Goal: Transaction & Acquisition: Obtain resource

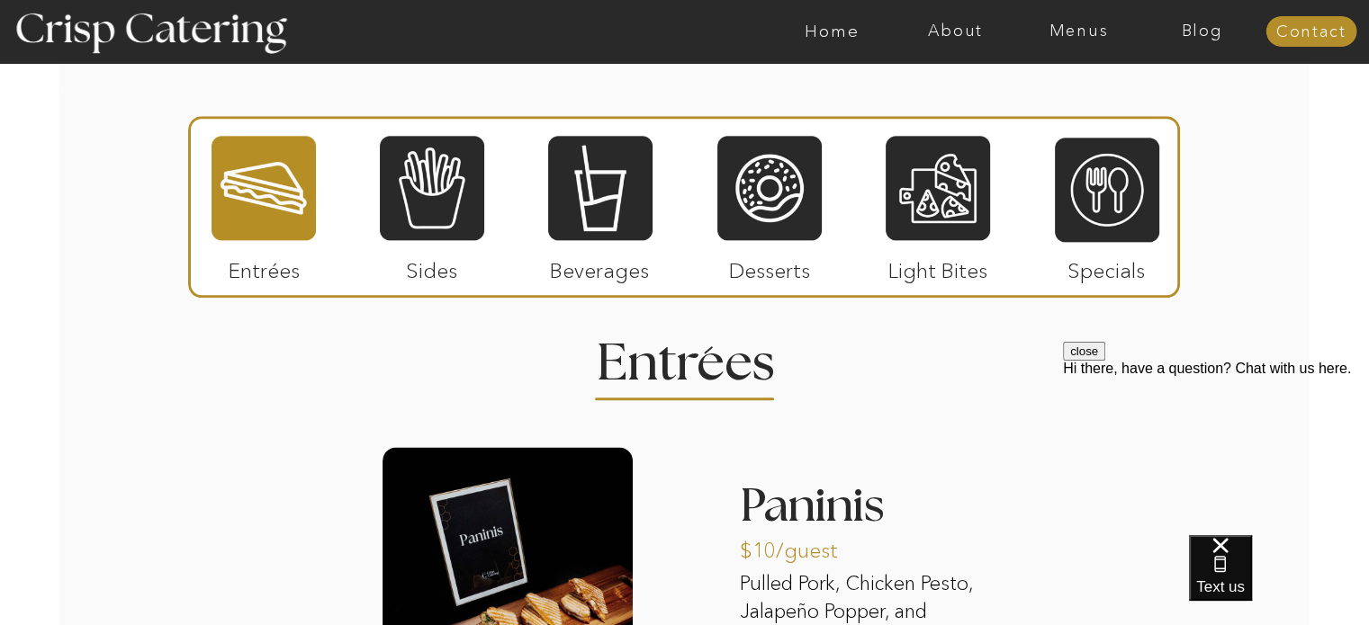
scroll to position [2138, 0]
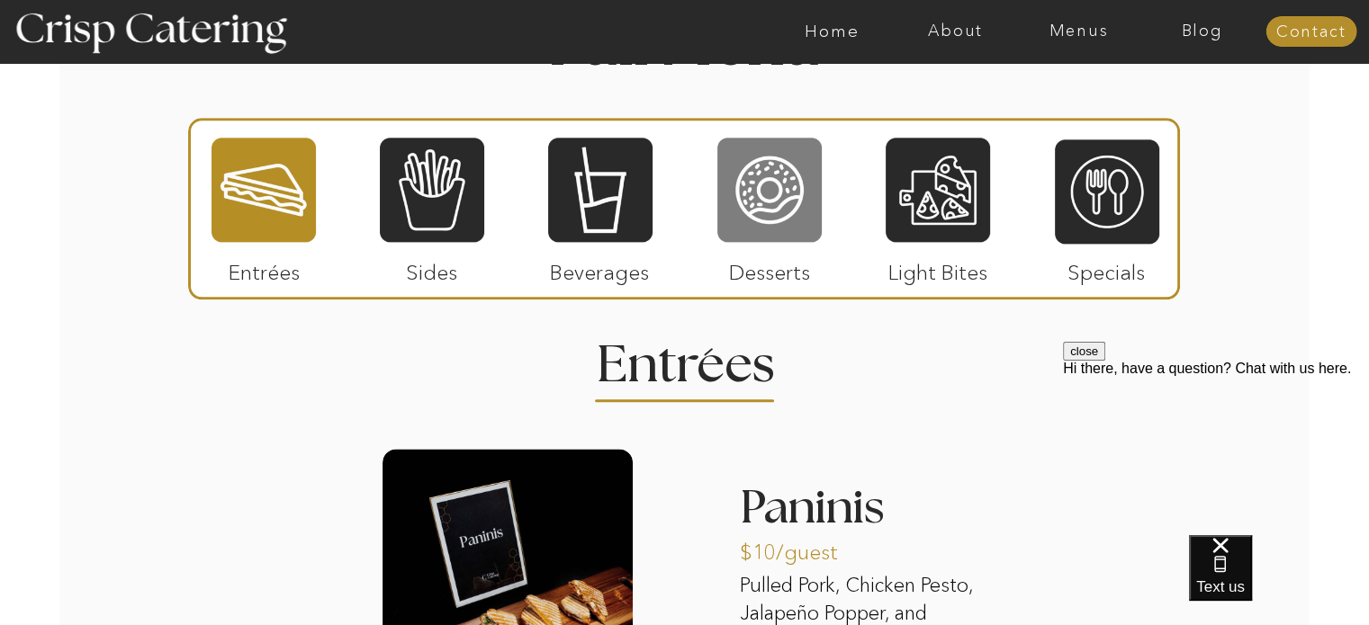
click at [798, 222] on div at bounding box center [769, 190] width 104 height 108
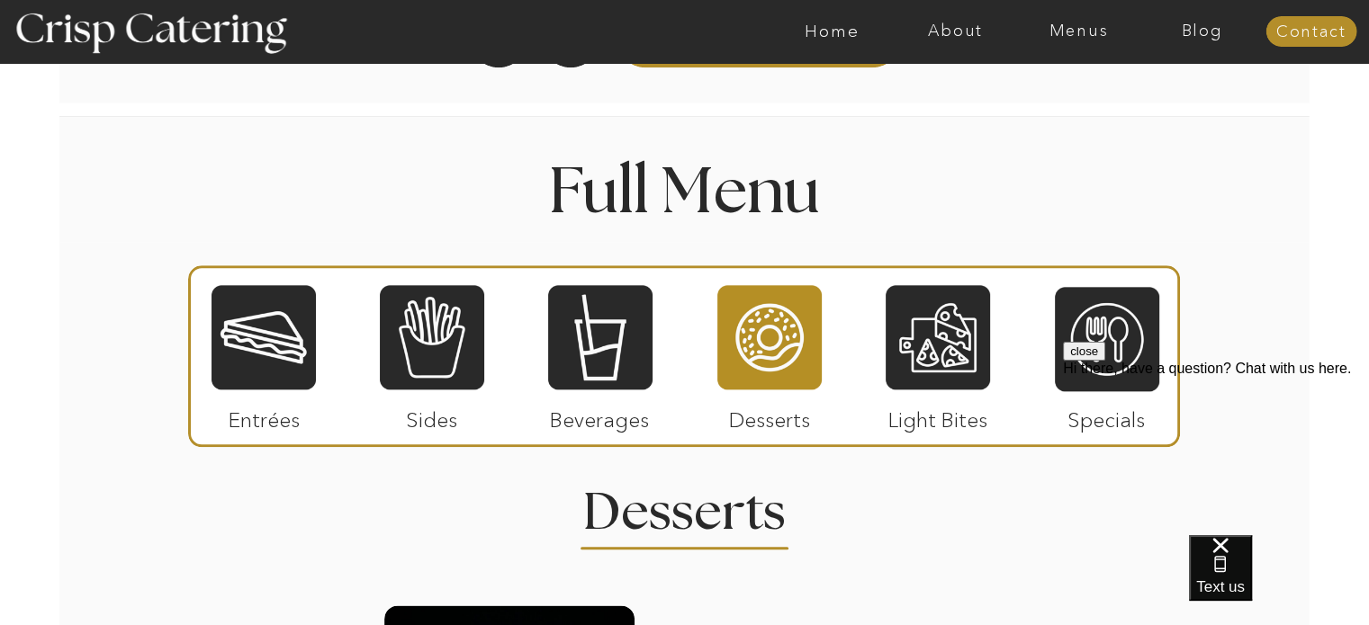
scroll to position [1981, 0]
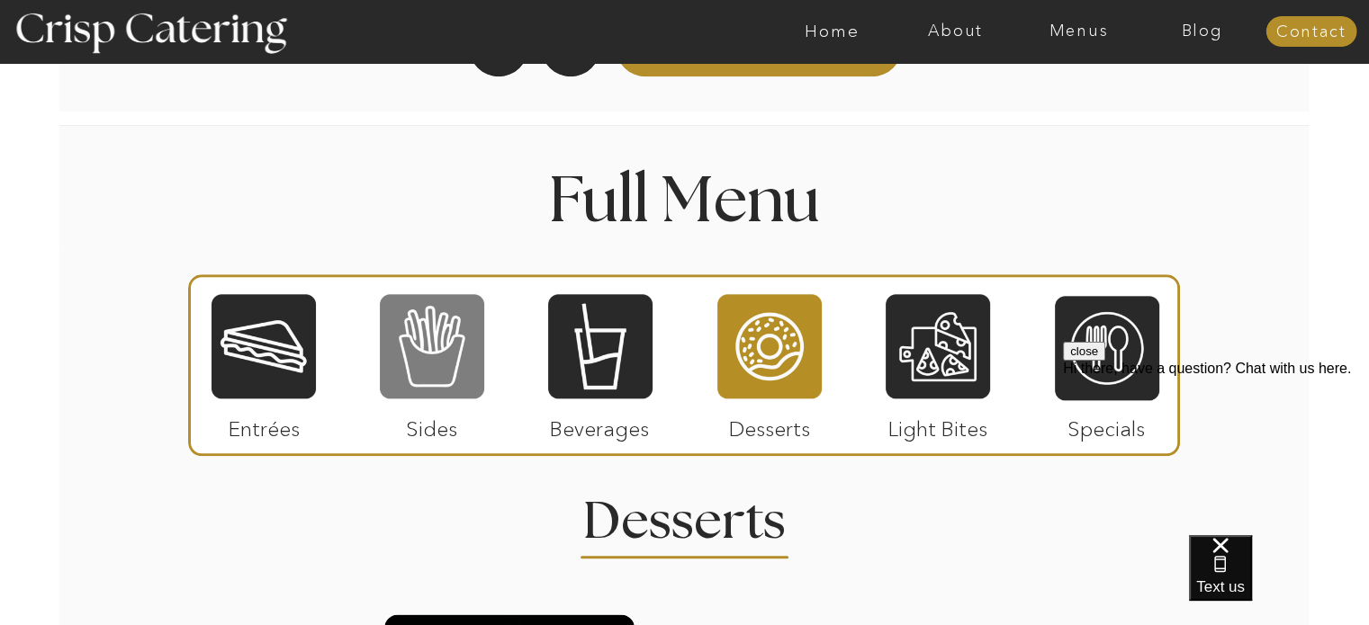
click at [450, 355] on div at bounding box center [432, 346] width 104 height 108
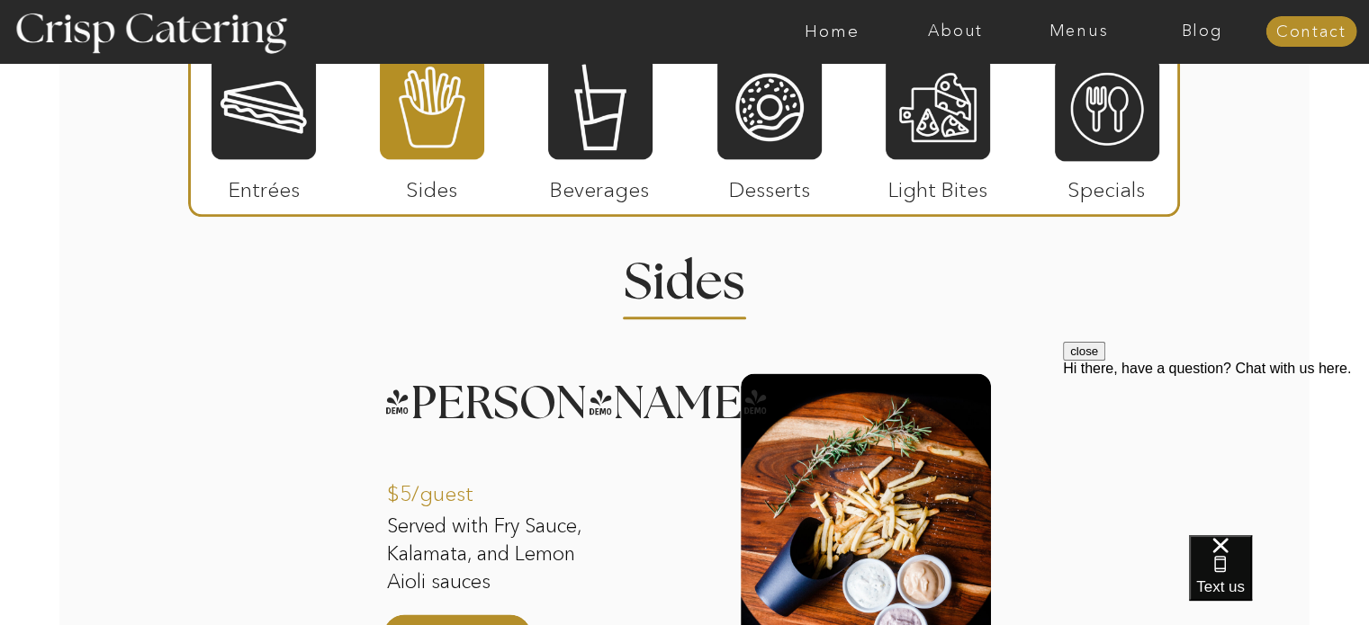
scroll to position [2007, 0]
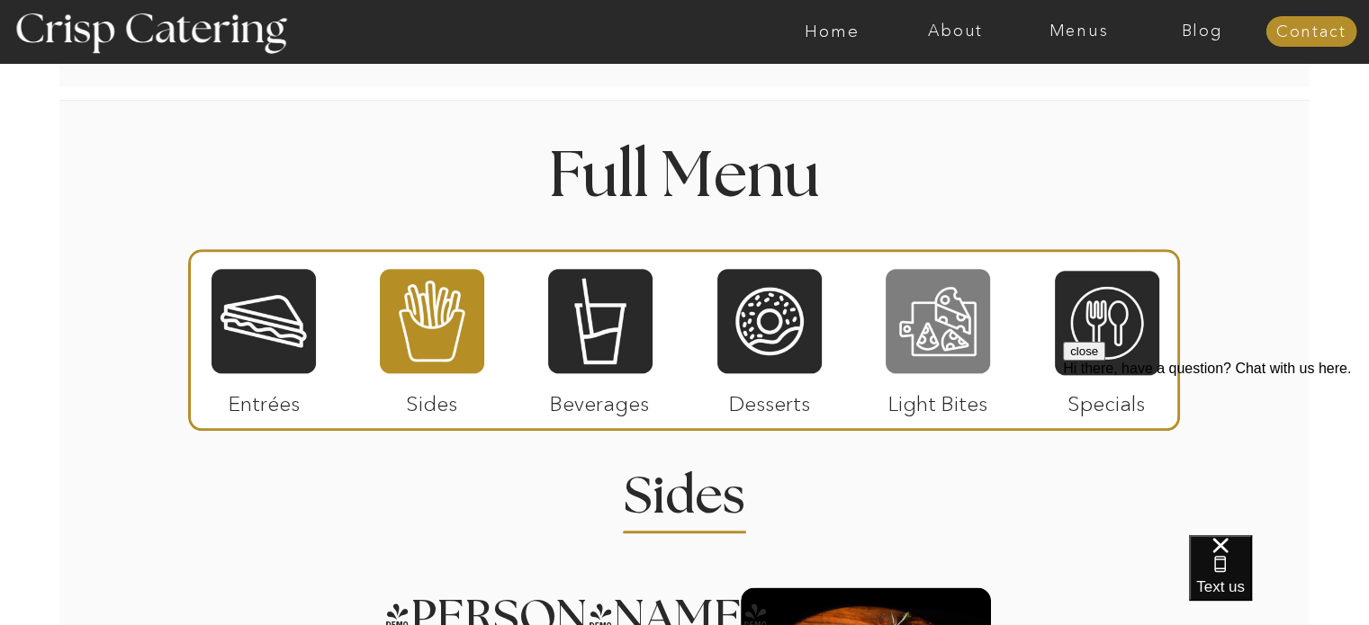
click at [930, 337] on div at bounding box center [937, 321] width 104 height 108
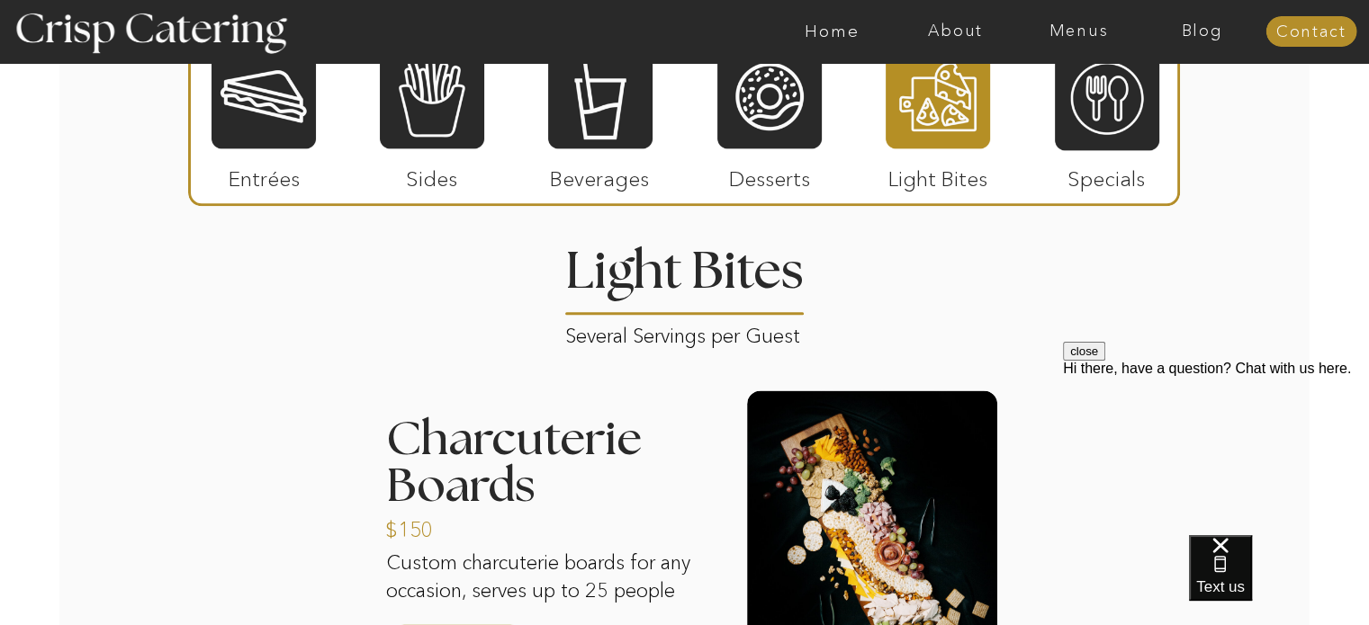
scroll to position [2232, 0]
click at [1118, 129] on div at bounding box center [1107, 98] width 104 height 108
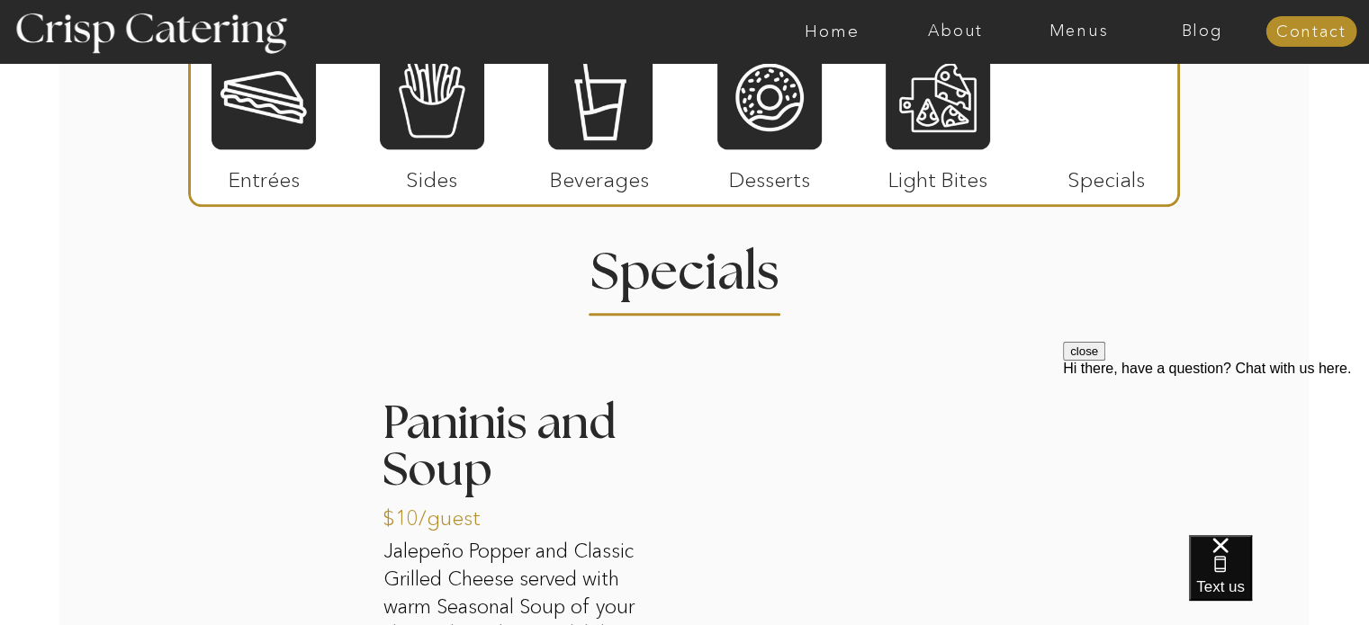
scroll to position [2230, 0]
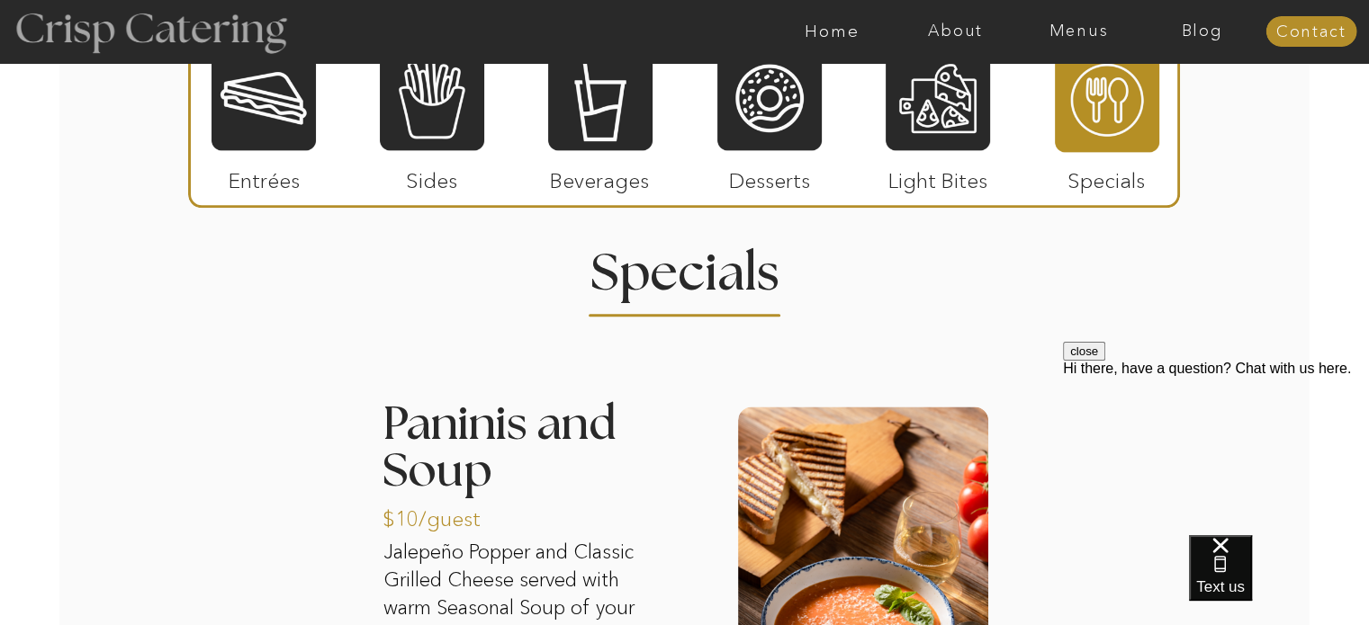
click at [264, 107] on div at bounding box center [150, 31] width 330 height 169
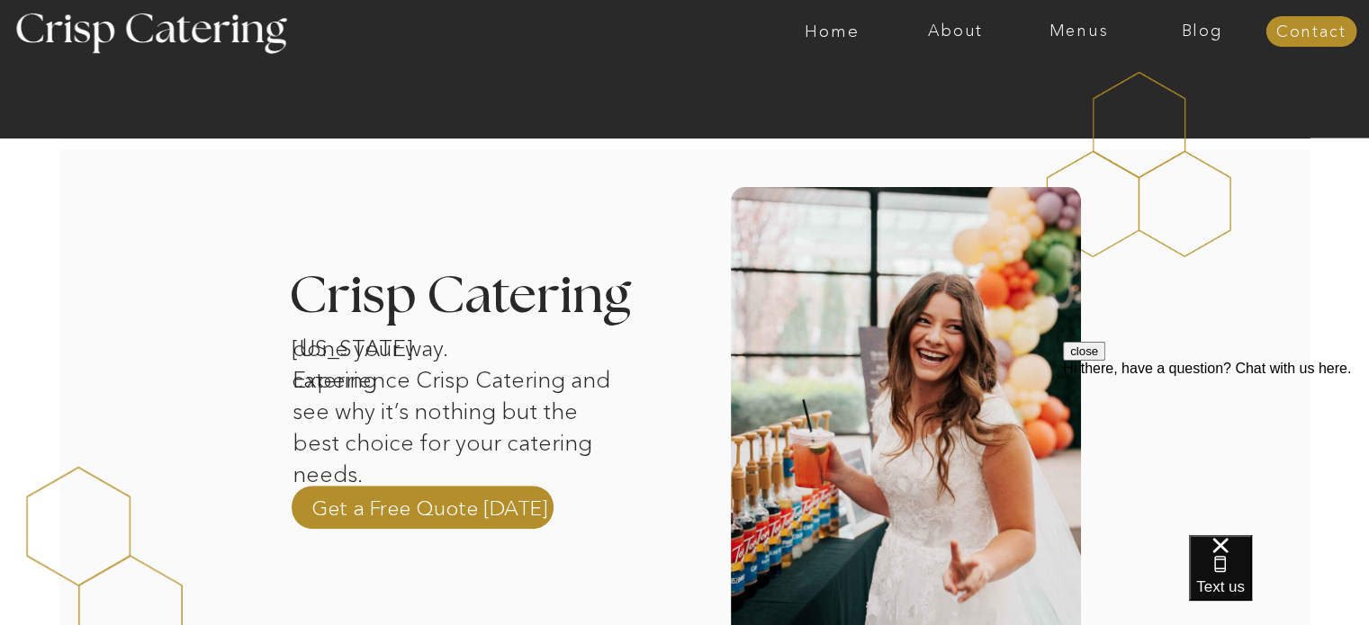
scroll to position [287, 0]
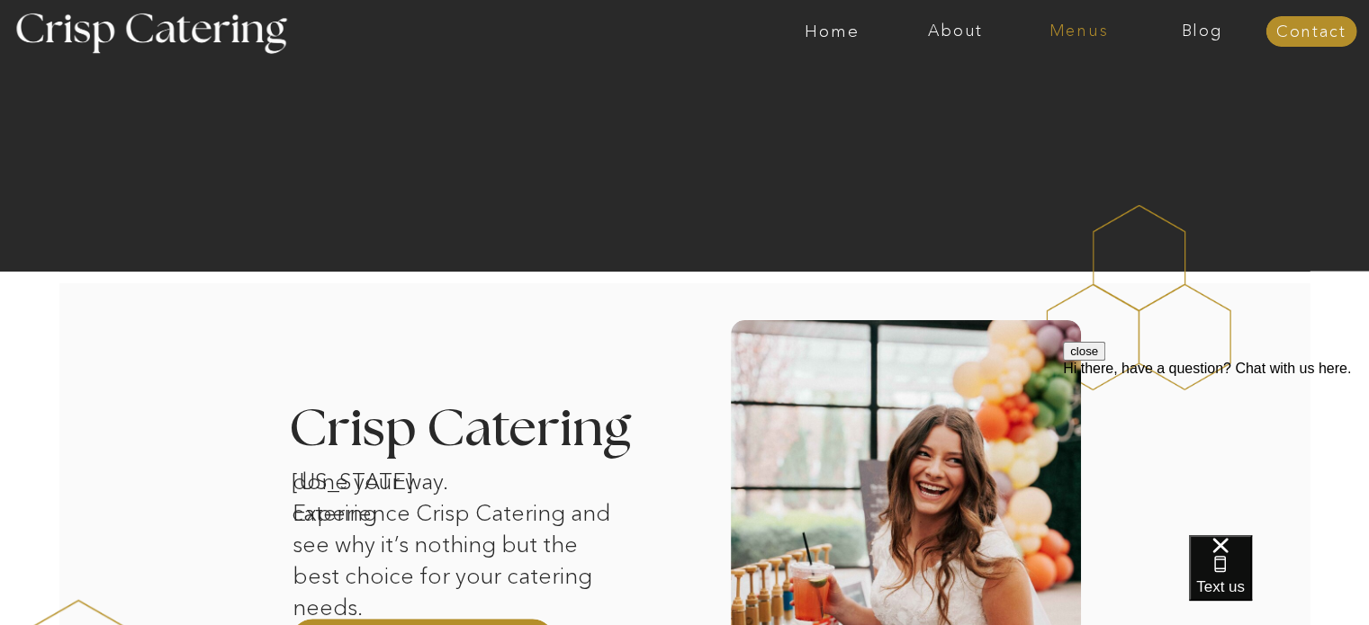
click at [1091, 24] on nav "Menus" at bounding box center [1078, 31] width 123 height 18
click at [1080, 85] on nav "Summer (Mar-Aug)" at bounding box center [1083, 81] width 161 height 17
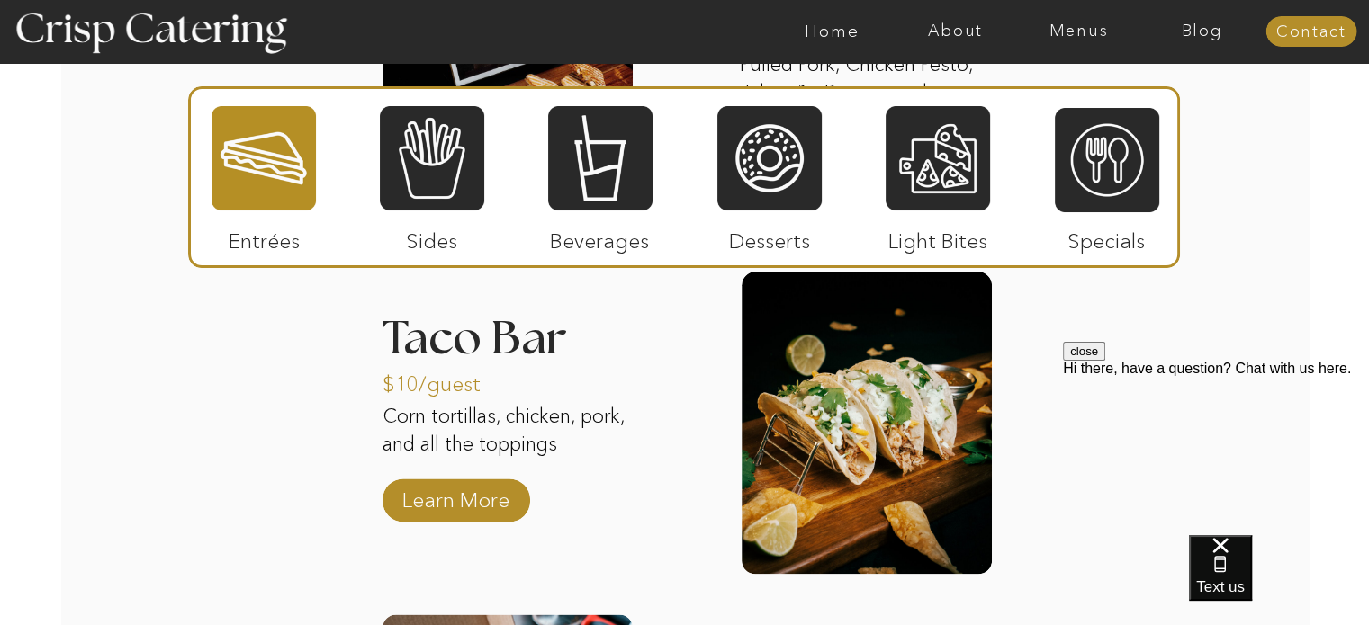
scroll to position [2104, 0]
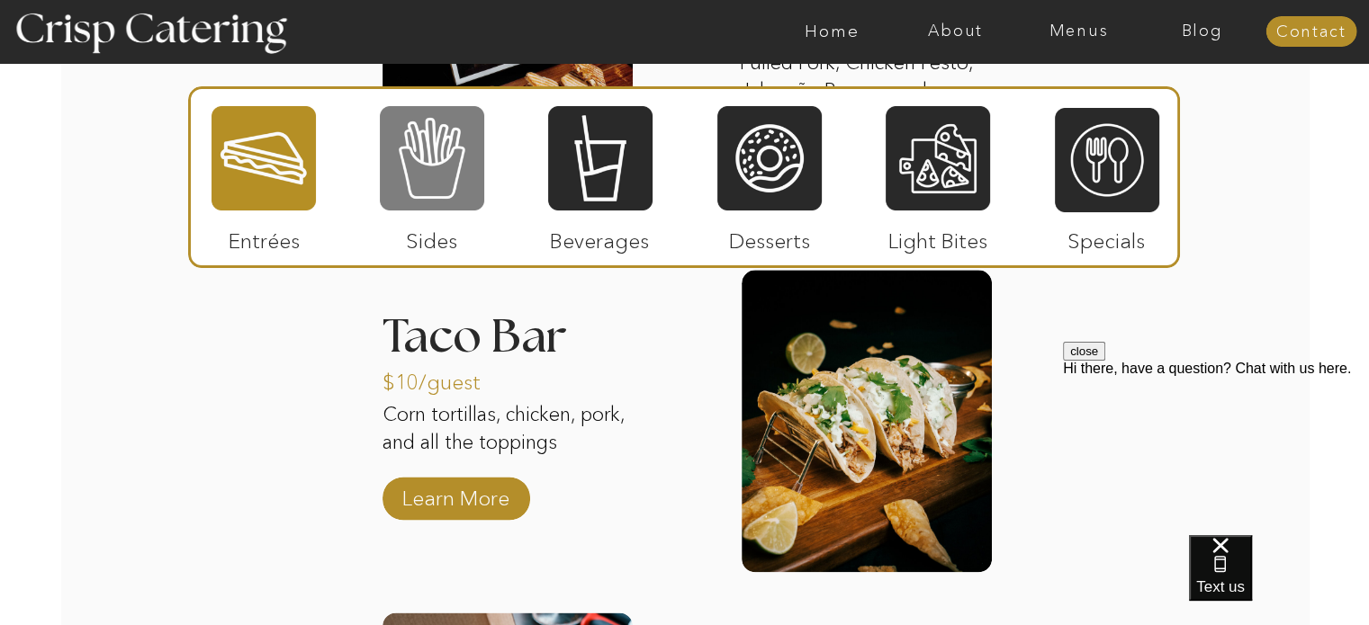
click at [480, 201] on div at bounding box center [432, 158] width 104 height 108
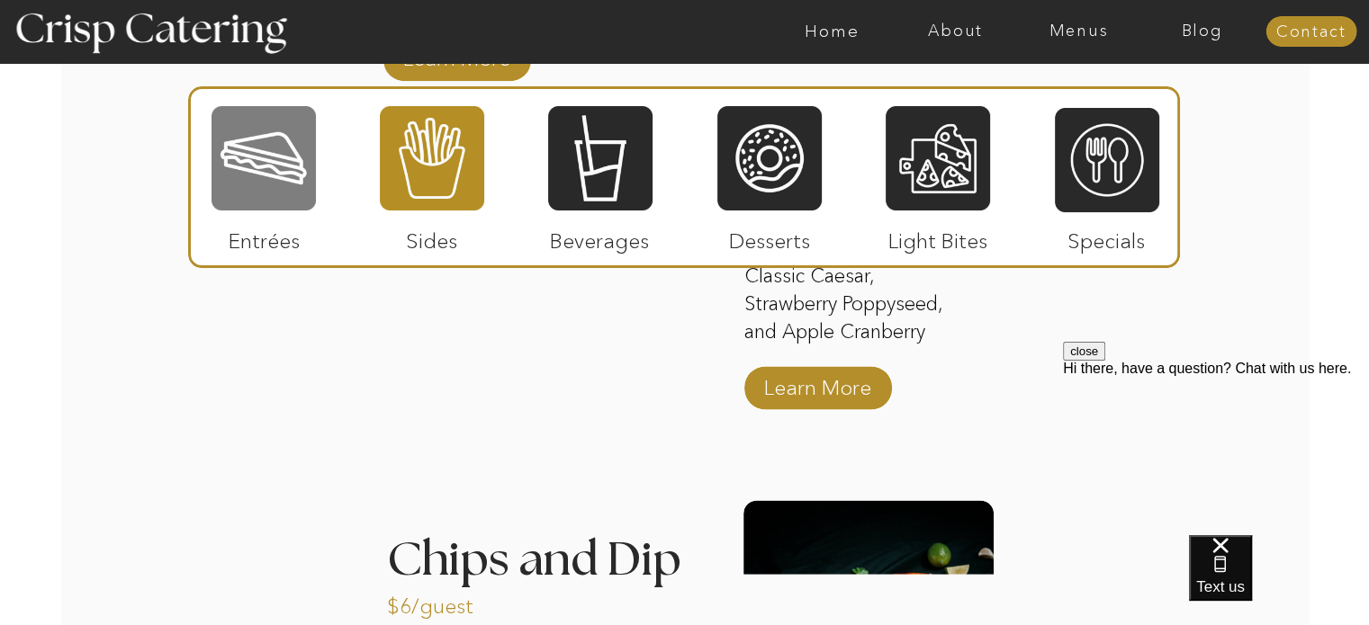
scroll to position [2239, 0]
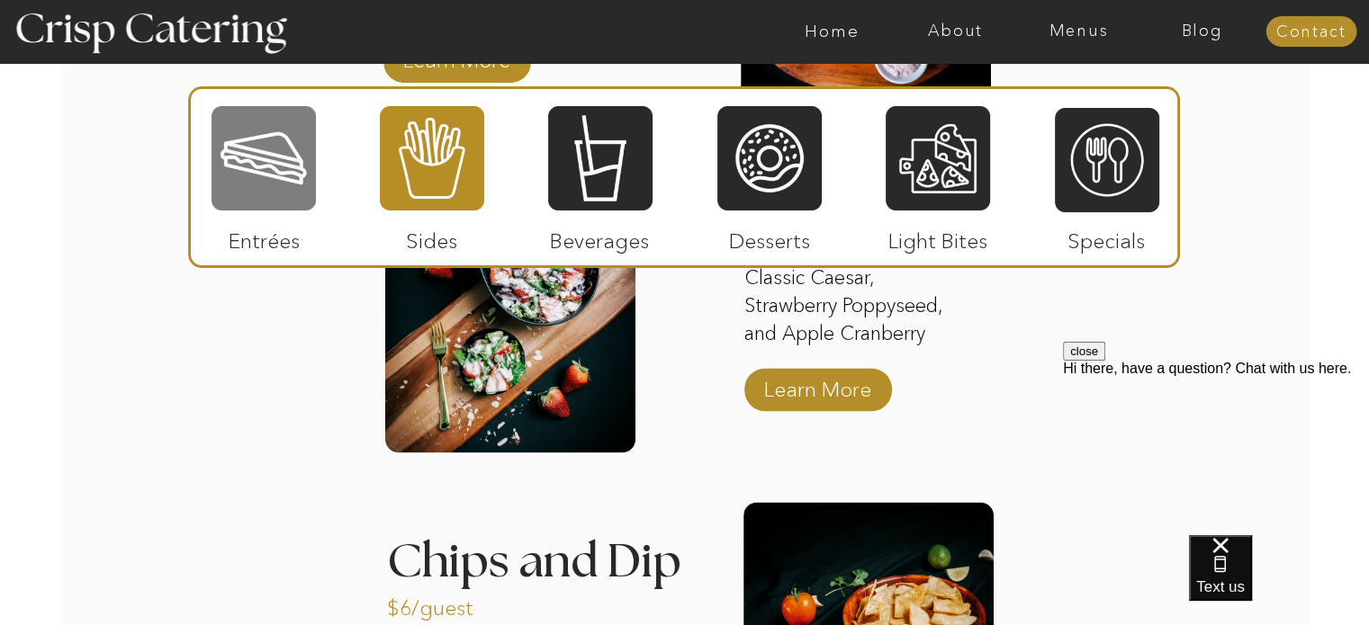
click at [274, 157] on div at bounding box center [263, 158] width 104 height 108
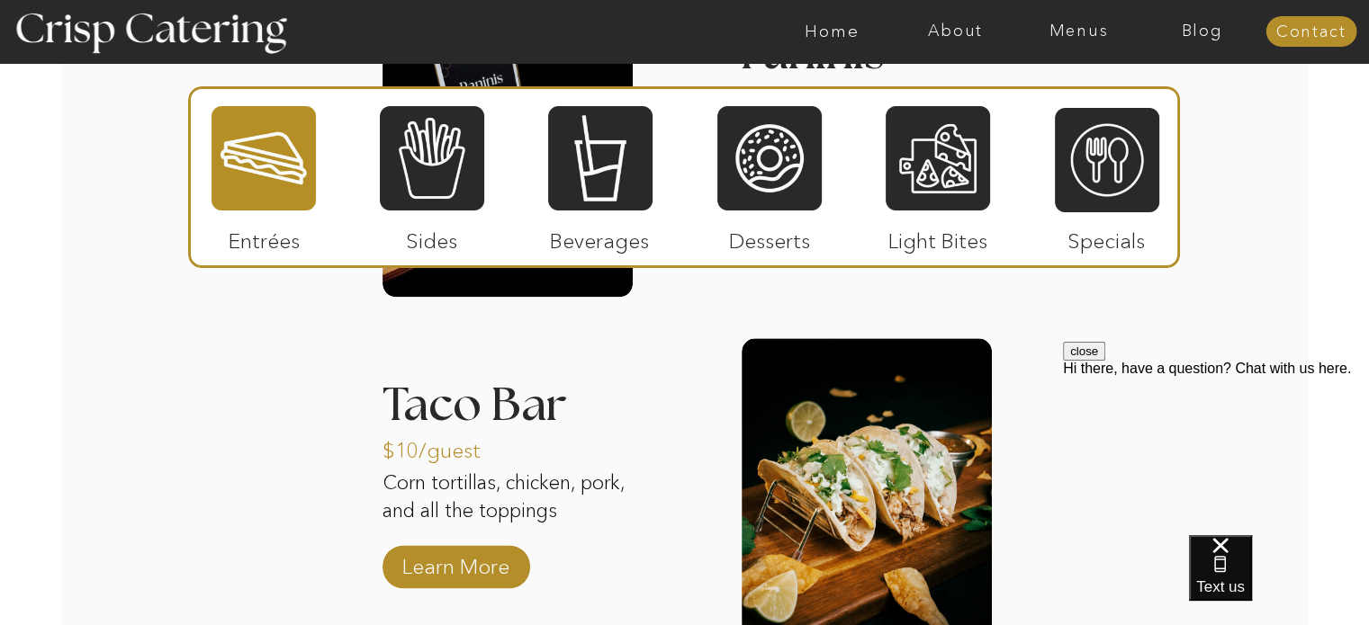
scroll to position [2034, 0]
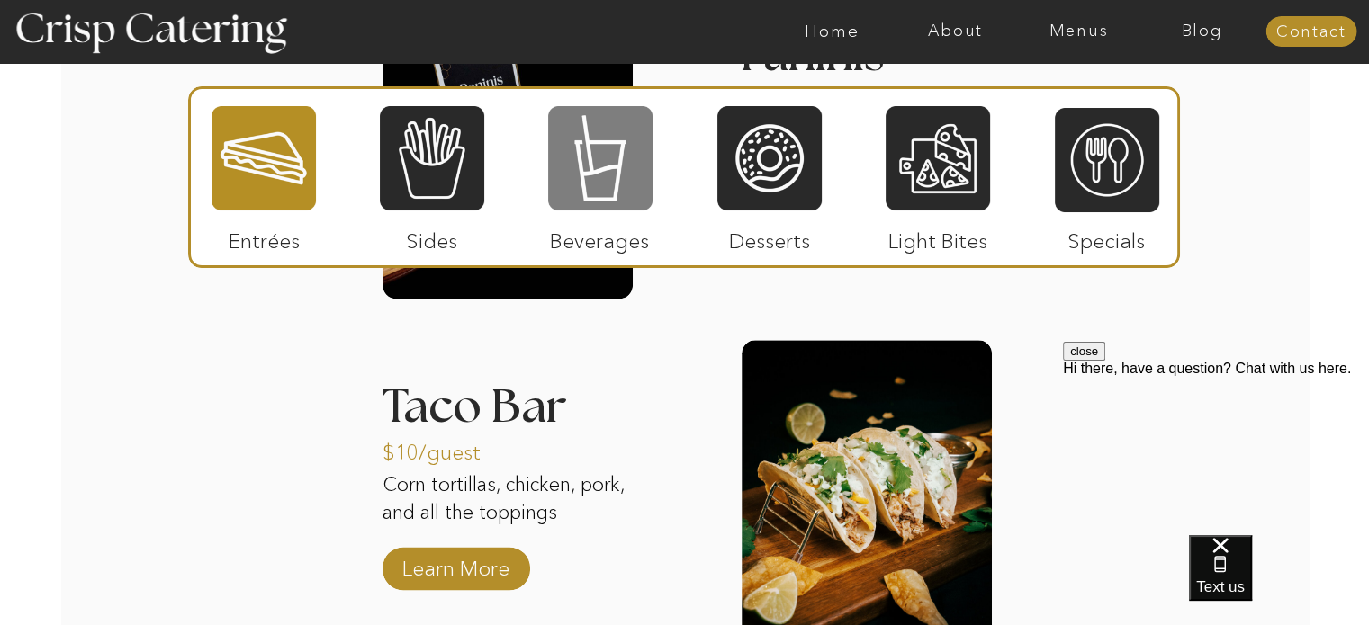
click at [609, 190] on div at bounding box center [600, 158] width 104 height 108
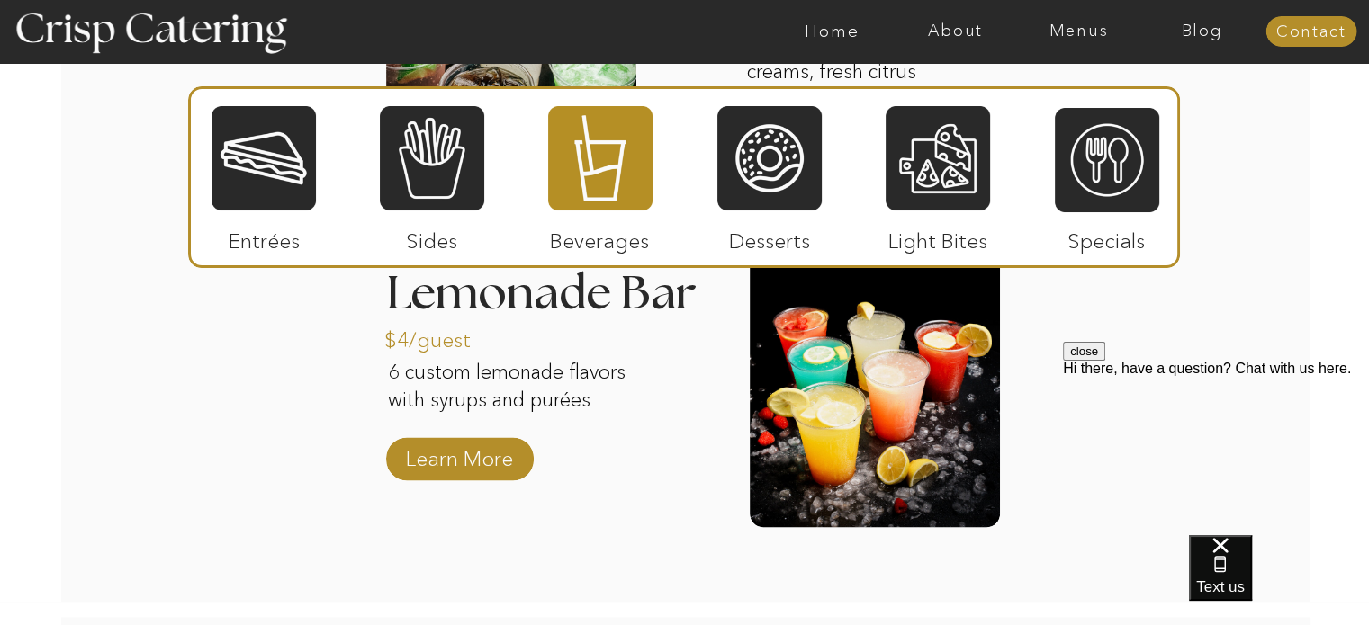
scroll to position [1852, 0]
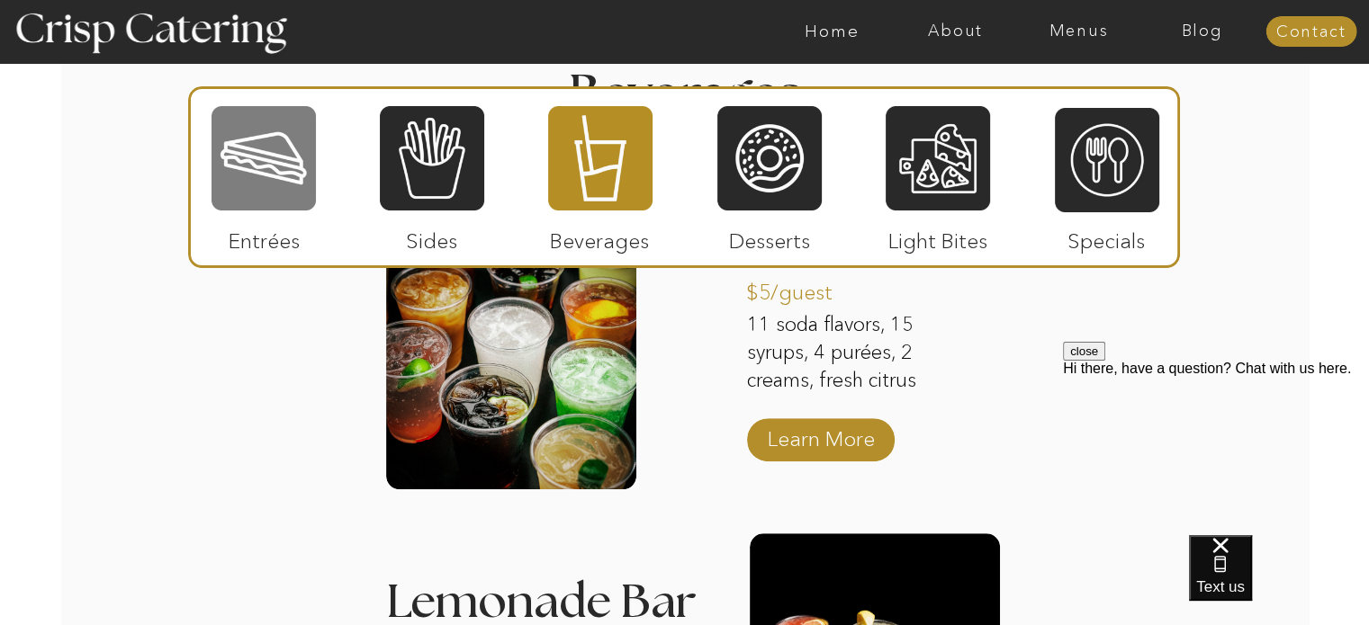
click at [265, 178] on div at bounding box center [263, 158] width 104 height 108
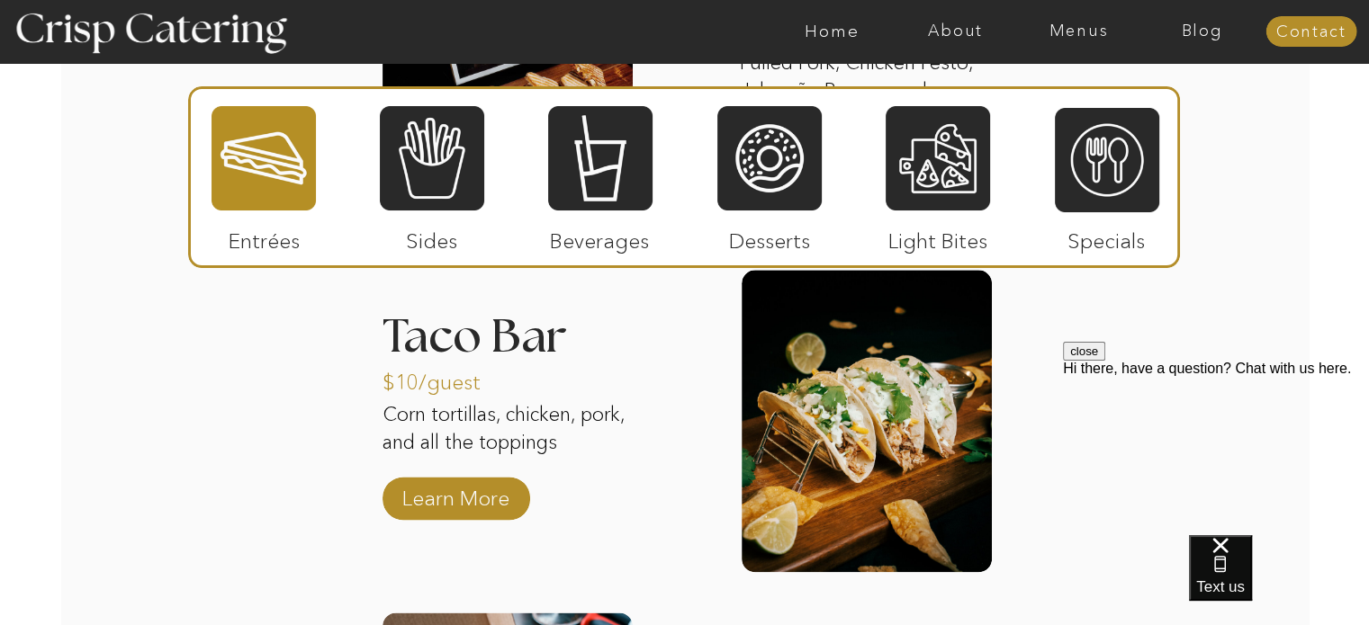
scroll to position [2110, 0]
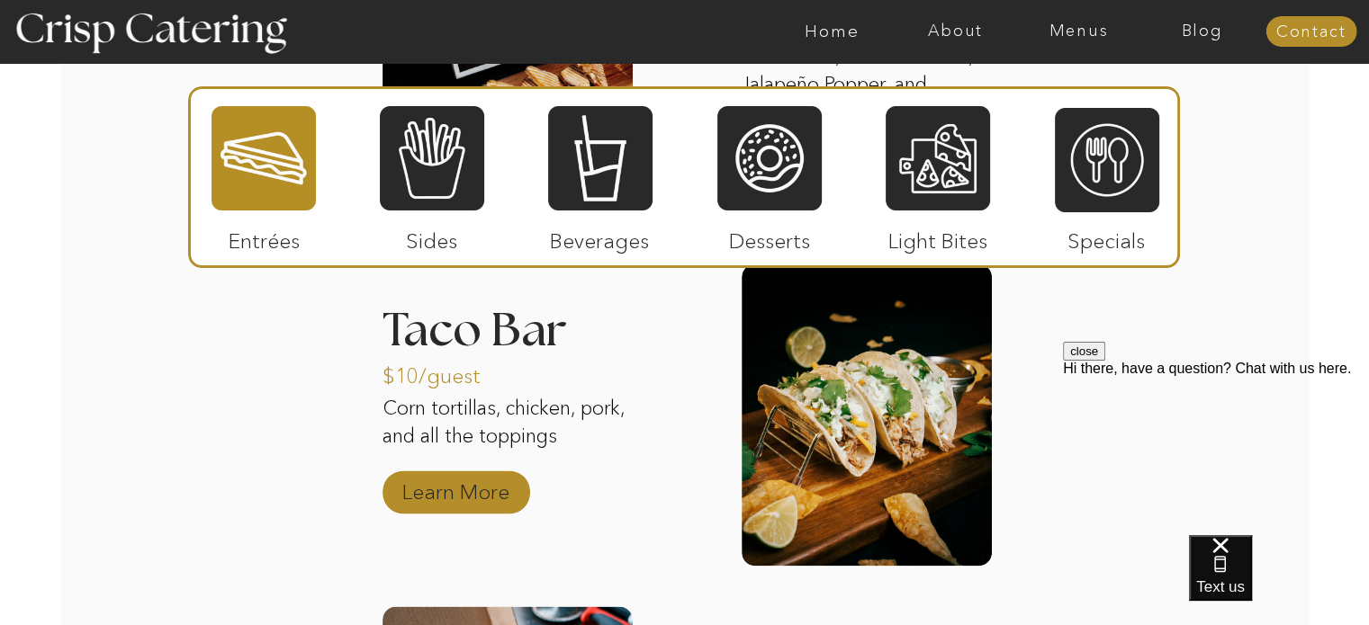
click at [475, 498] on p "Learn More" at bounding box center [456, 488] width 120 height 52
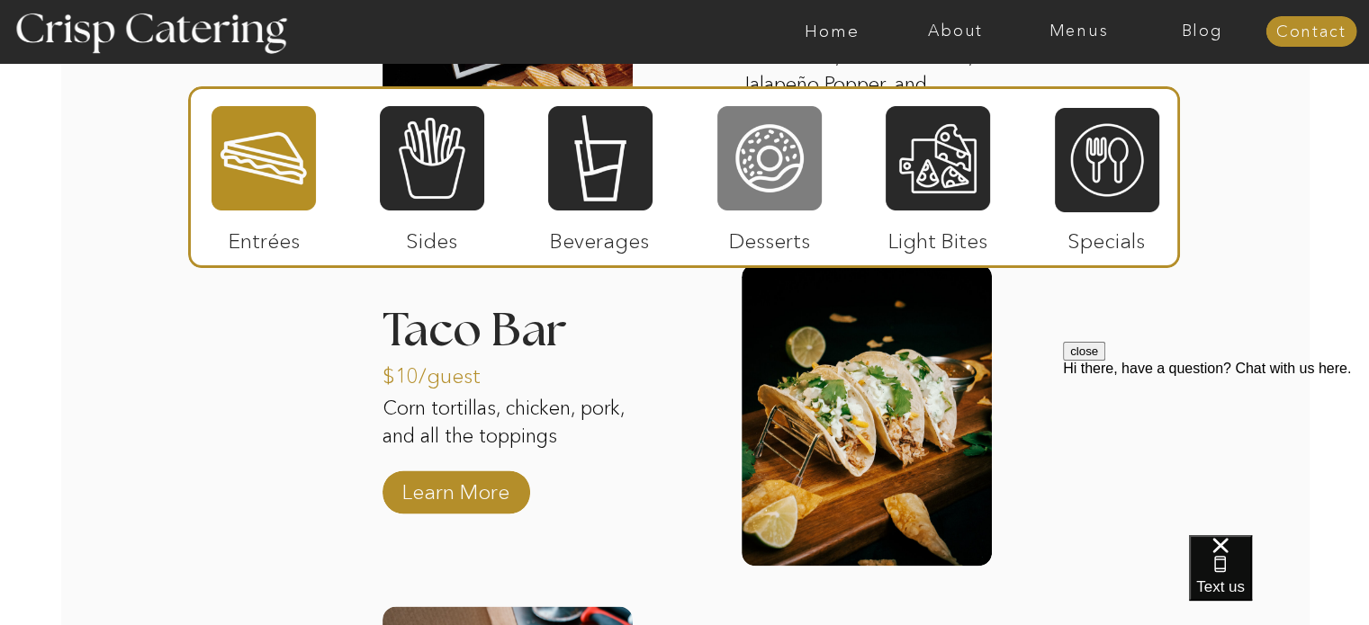
click at [753, 153] on div at bounding box center [769, 158] width 104 height 108
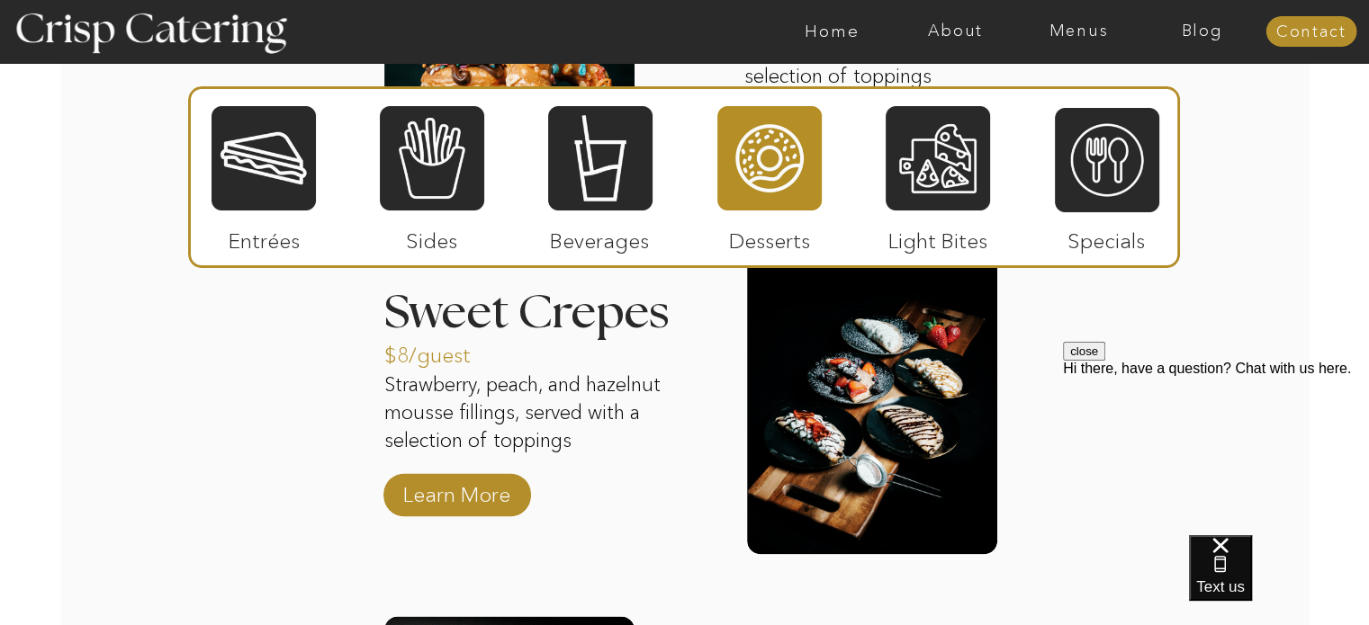
scroll to position [2161, 0]
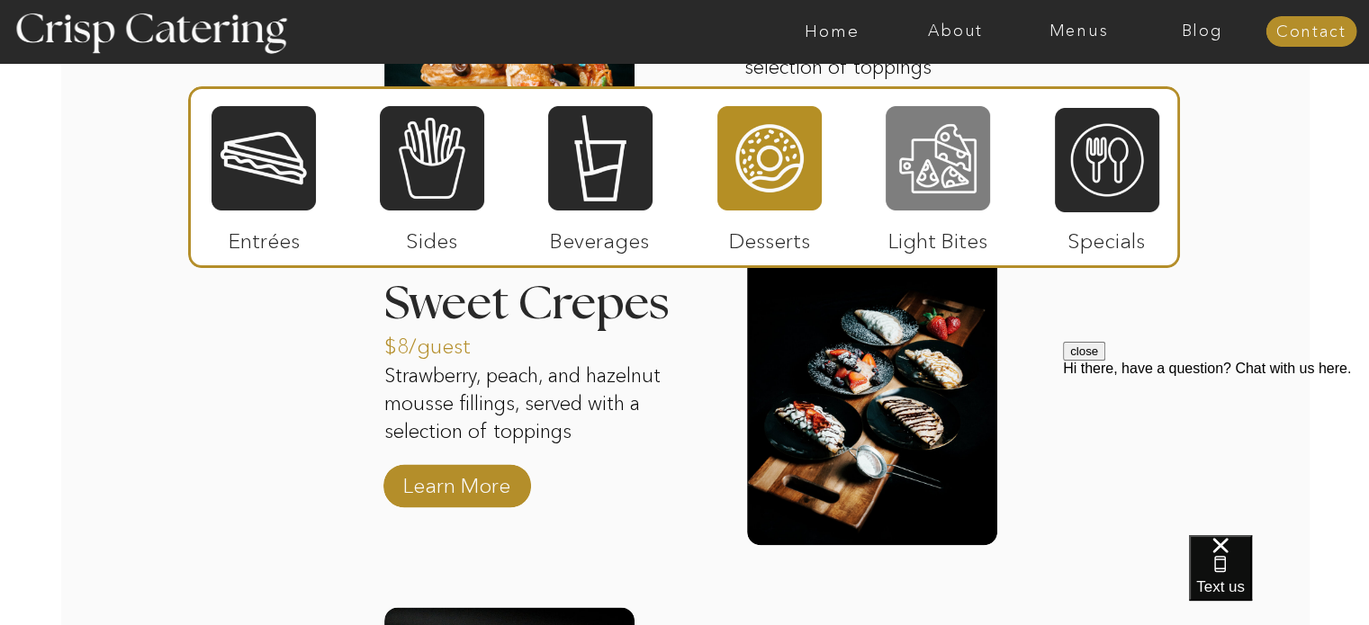
click at [945, 122] on div at bounding box center [937, 158] width 104 height 108
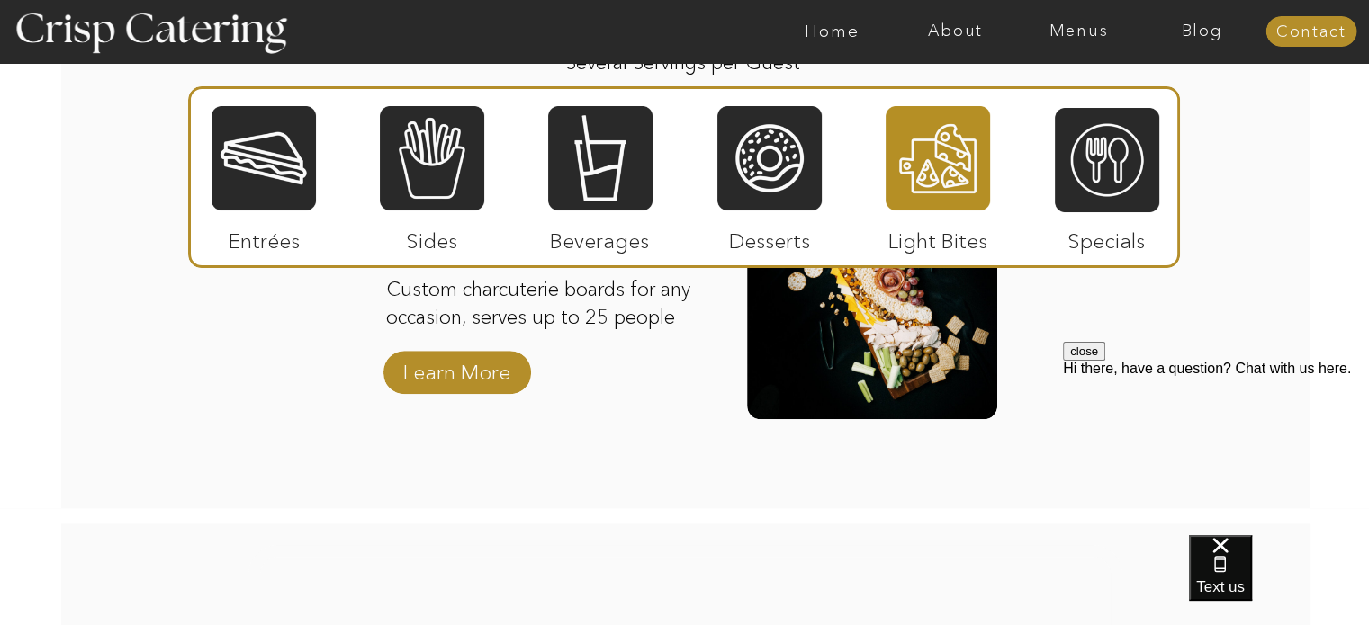
scroll to position [1947, 0]
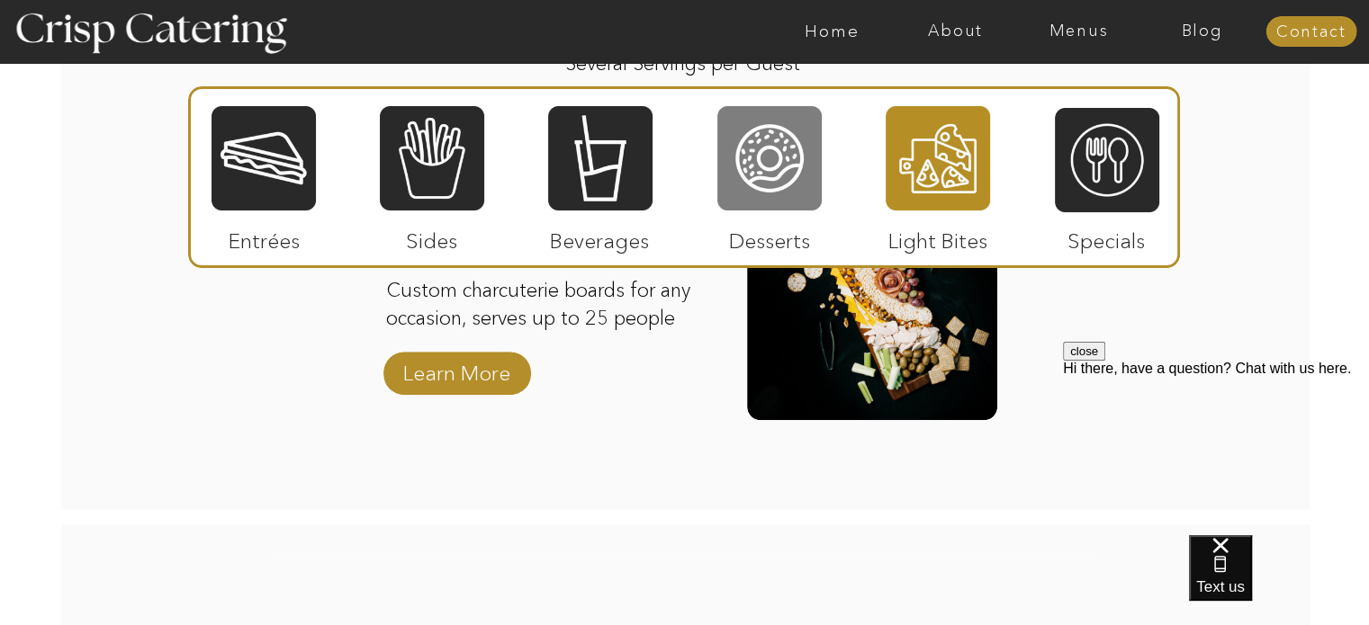
click at [767, 168] on div at bounding box center [769, 158] width 104 height 108
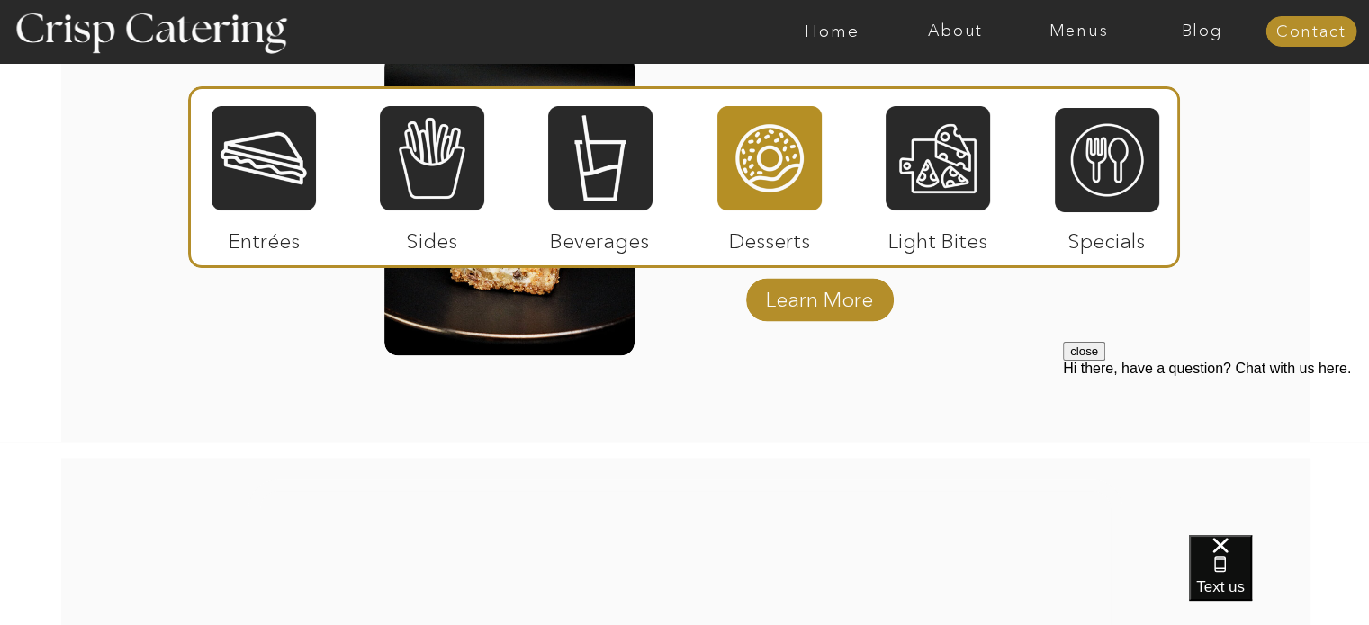
scroll to position [2682, 0]
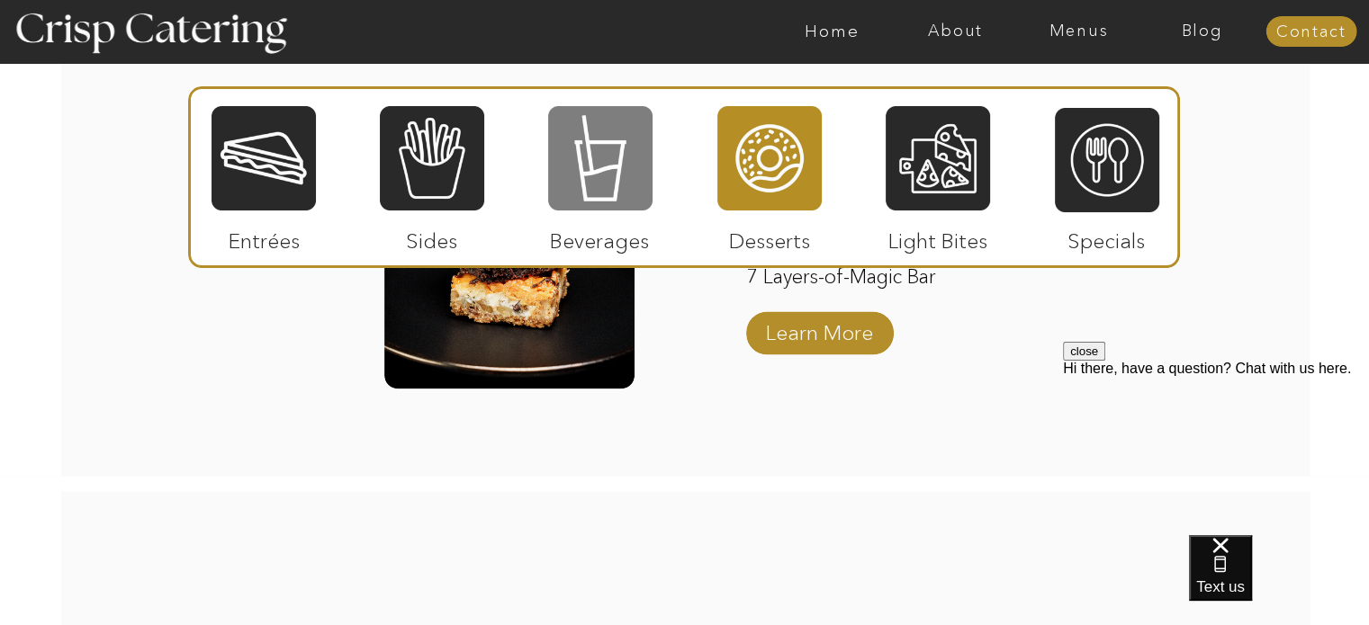
click at [597, 196] on div at bounding box center [600, 158] width 104 height 108
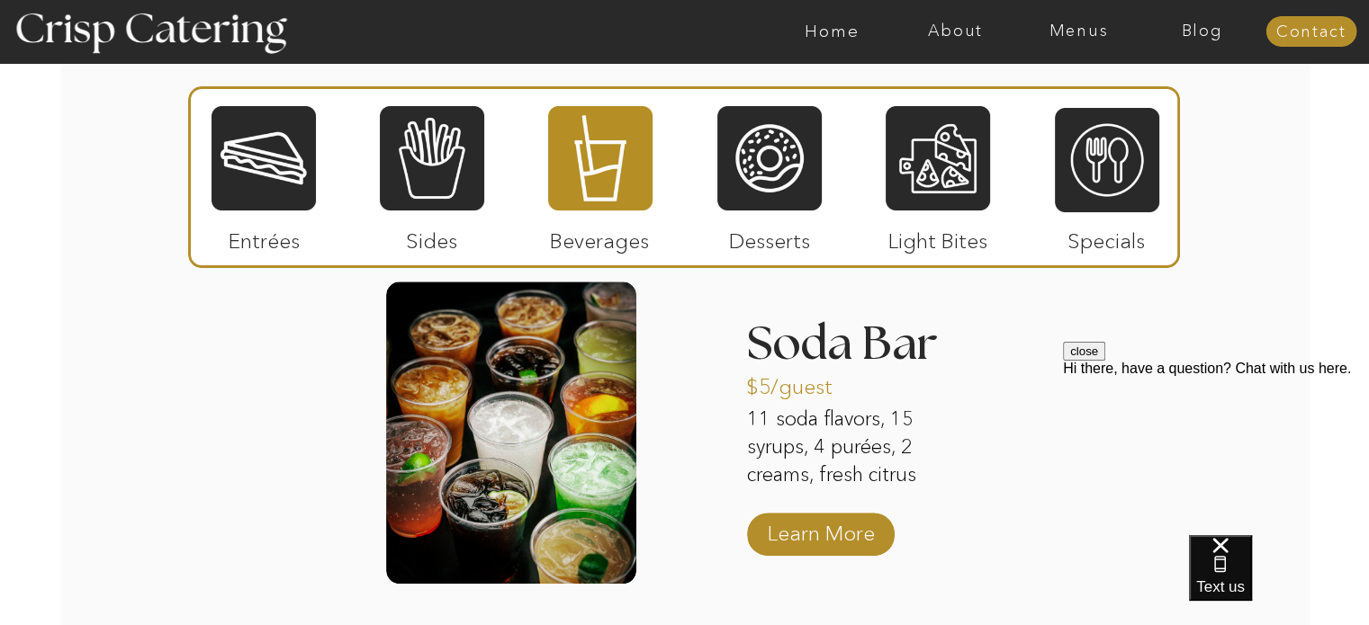
scroll to position [1750, 0]
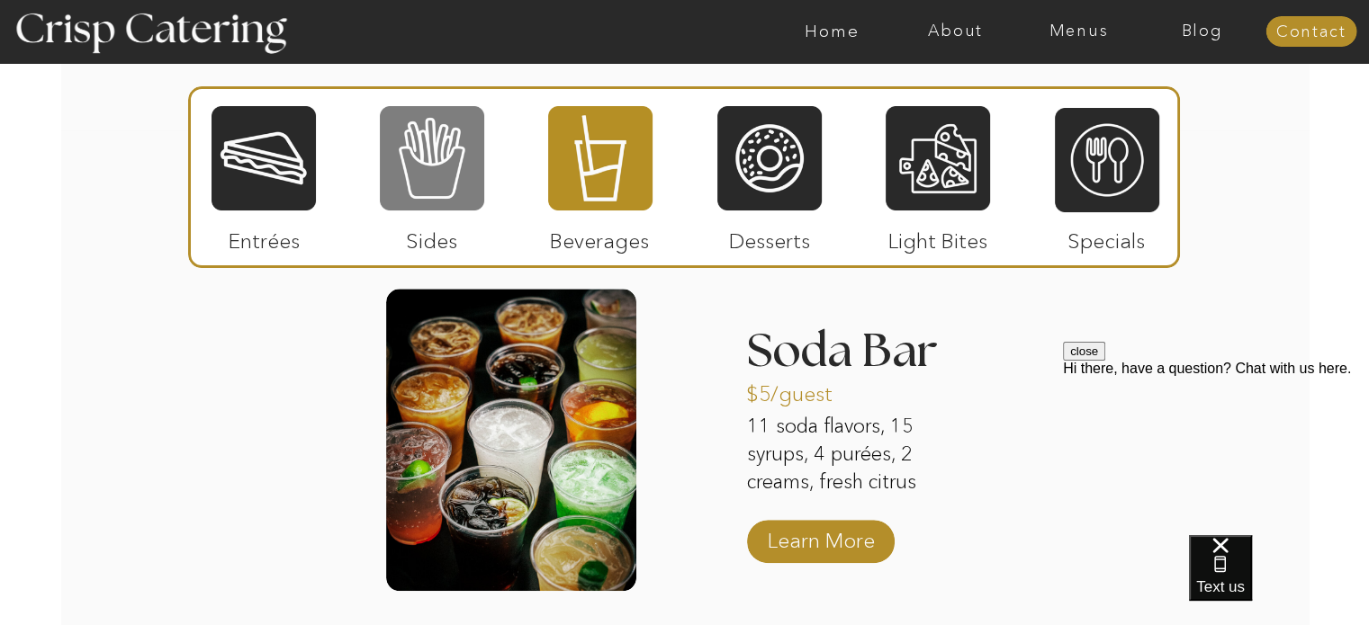
click at [423, 157] on div at bounding box center [432, 158] width 104 height 108
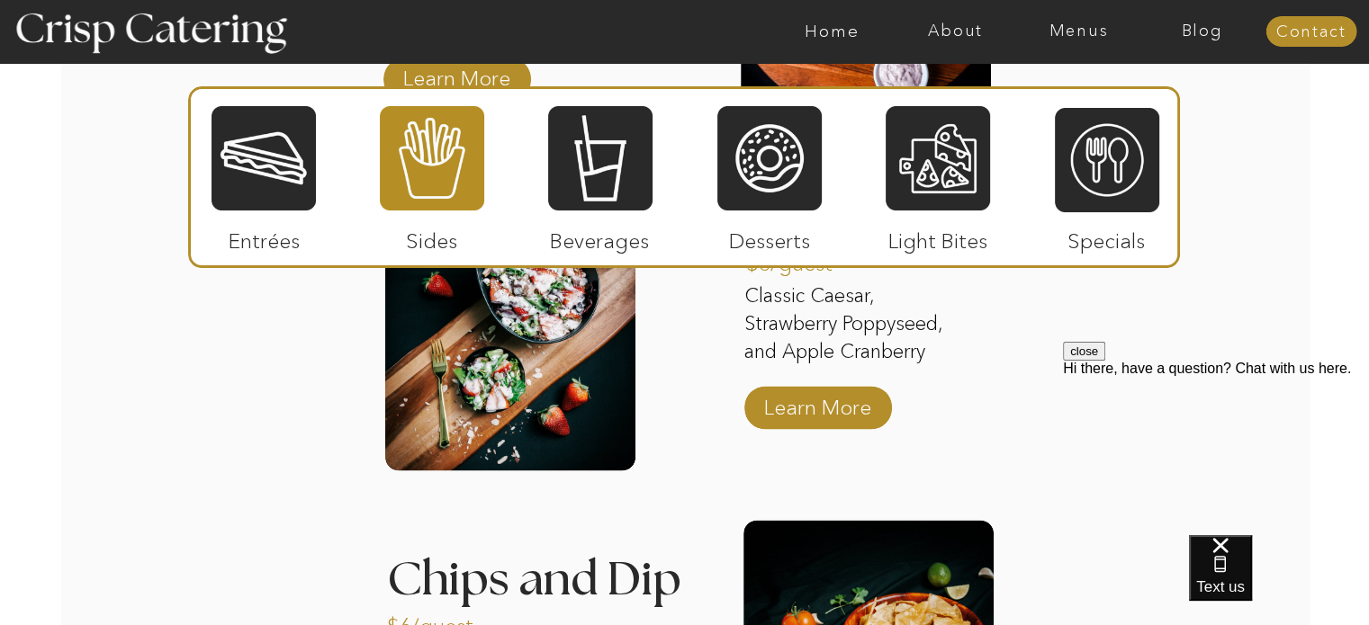
scroll to position [2219, 0]
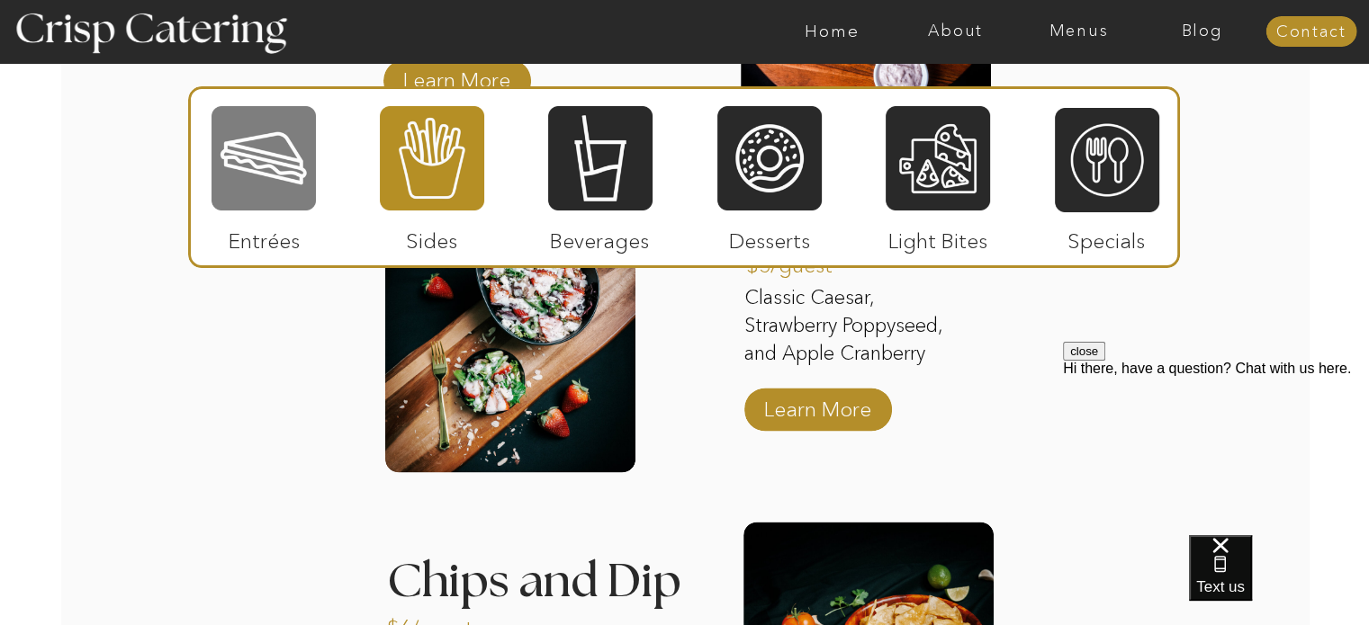
click at [264, 160] on div at bounding box center [263, 158] width 104 height 108
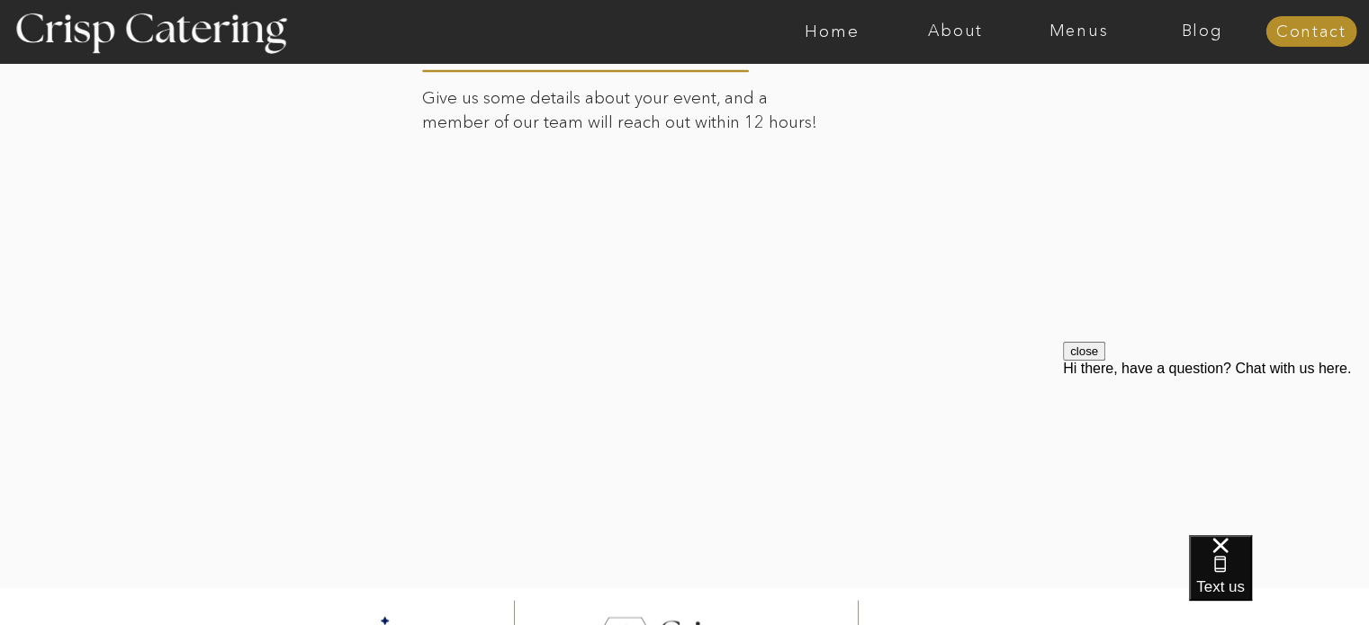
scroll to position [3651, 0]
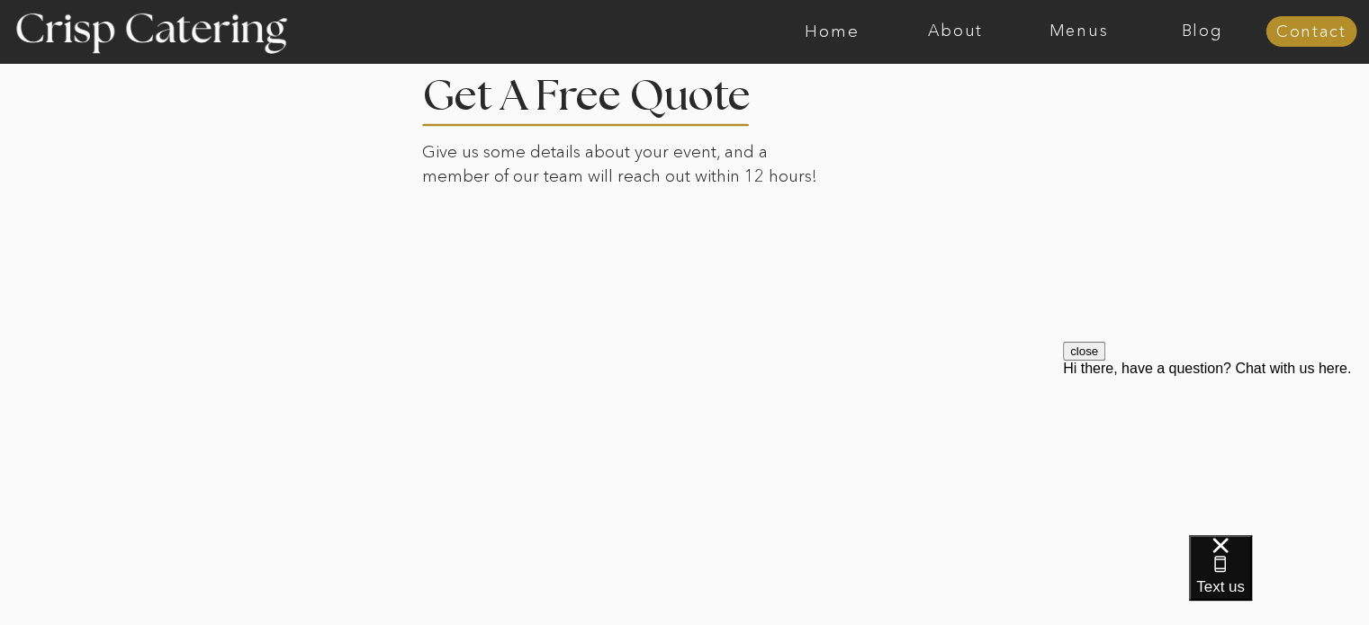
click at [131, 137] on div at bounding box center [684, 336] width 1253 height 614
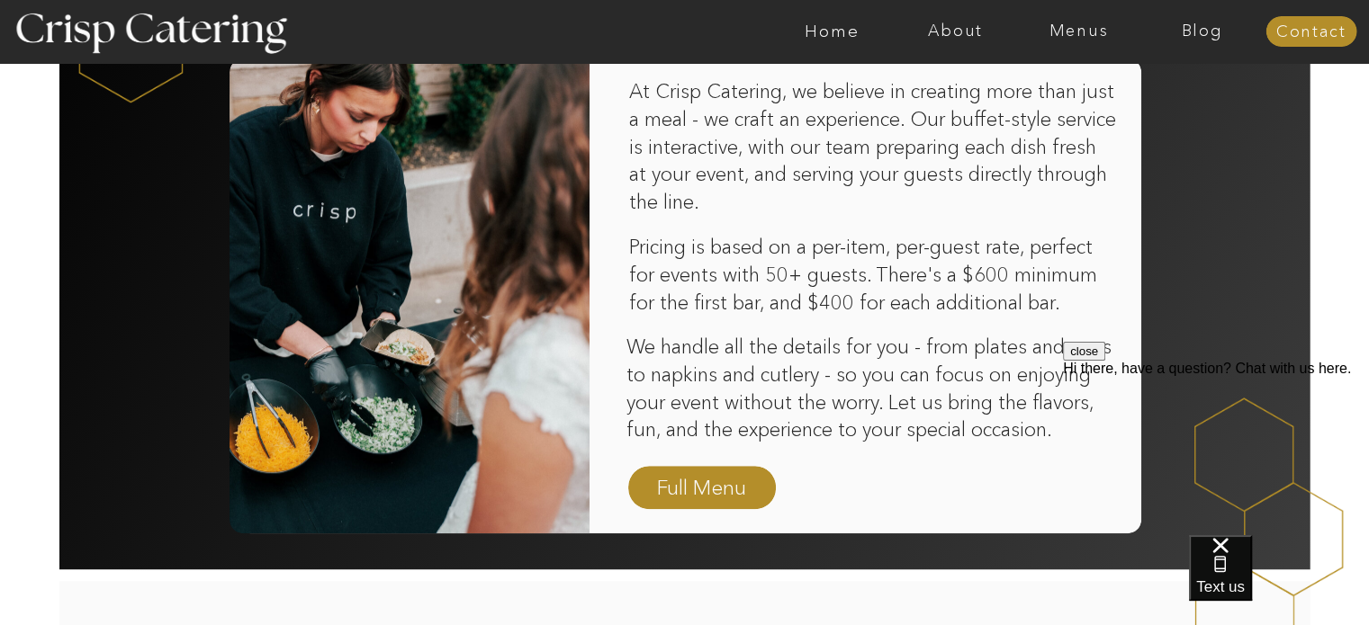
scroll to position [1172, 0]
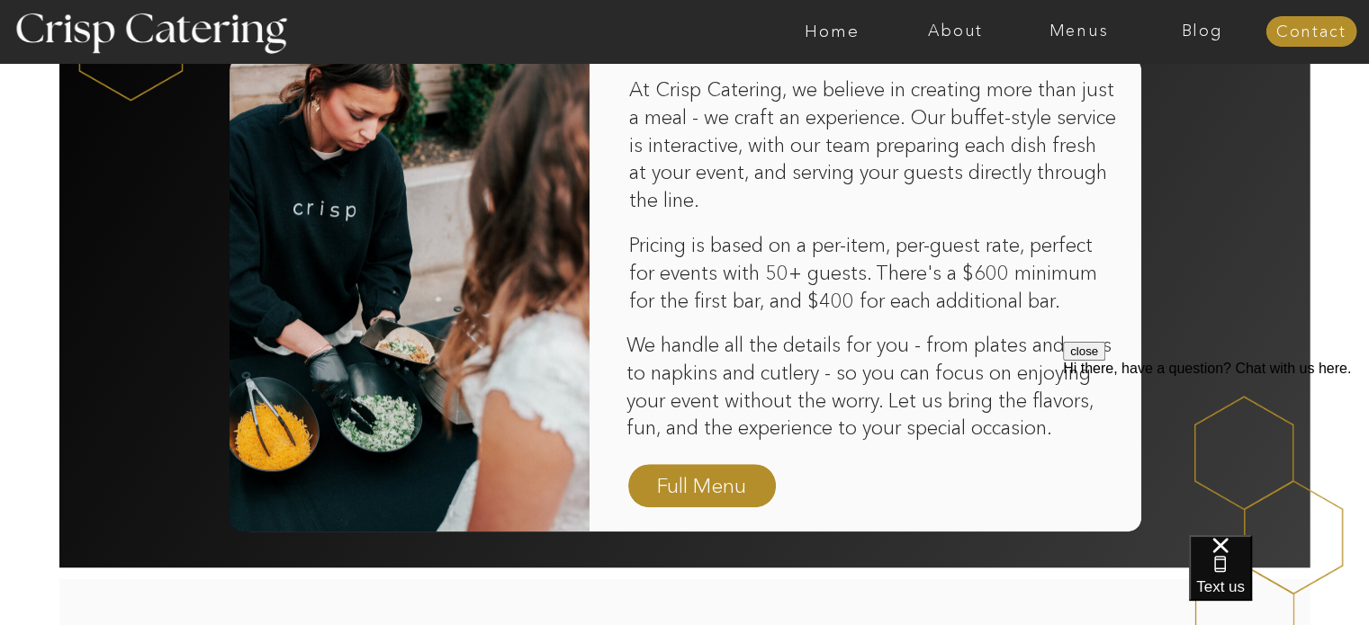
drag, startPoint x: 925, startPoint y: 349, endPoint x: 936, endPoint y: 346, distance: 11.4
click at [936, 346] on p "We handle all the details for you - from plates and cups to napkins and cutlery…" at bounding box center [873, 388] width 495 height 112
click at [1015, 266] on p "Pricing is based on a per-item, per-guest rate, perfect for events with 50+ gue…" at bounding box center [873, 274] width 488 height 85
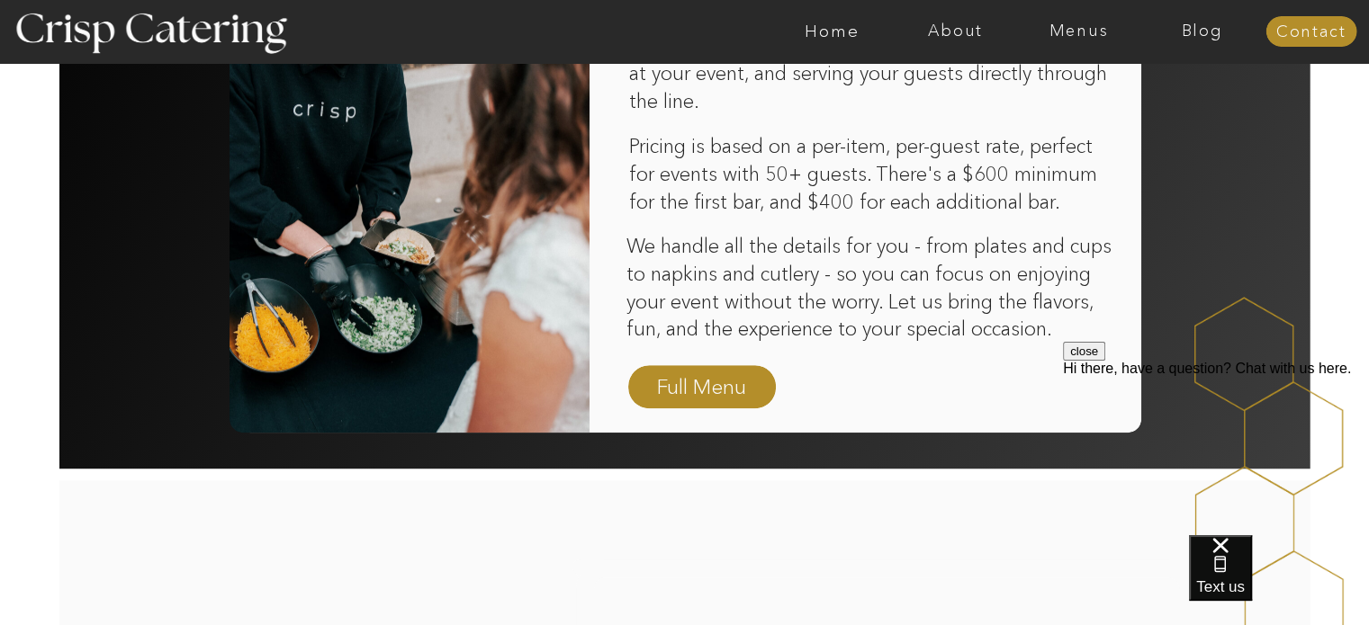
scroll to position [1276, 0]
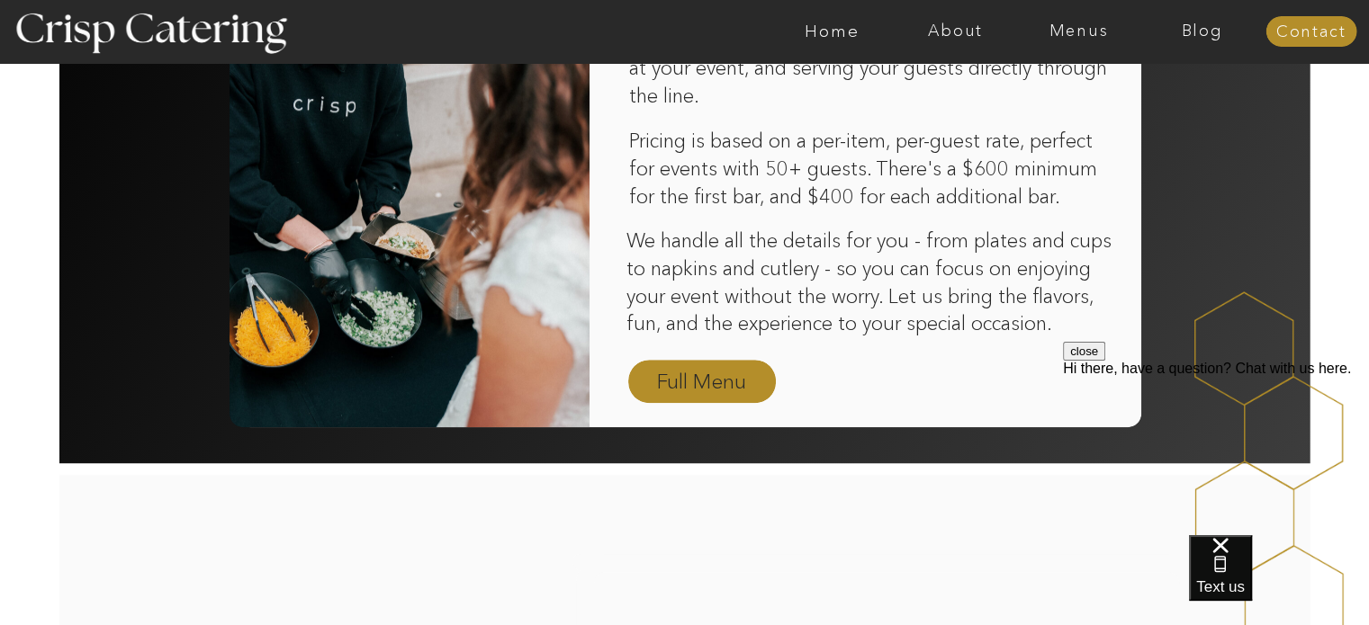
click at [693, 376] on nav "Full Menu" at bounding box center [702, 382] width 104 height 31
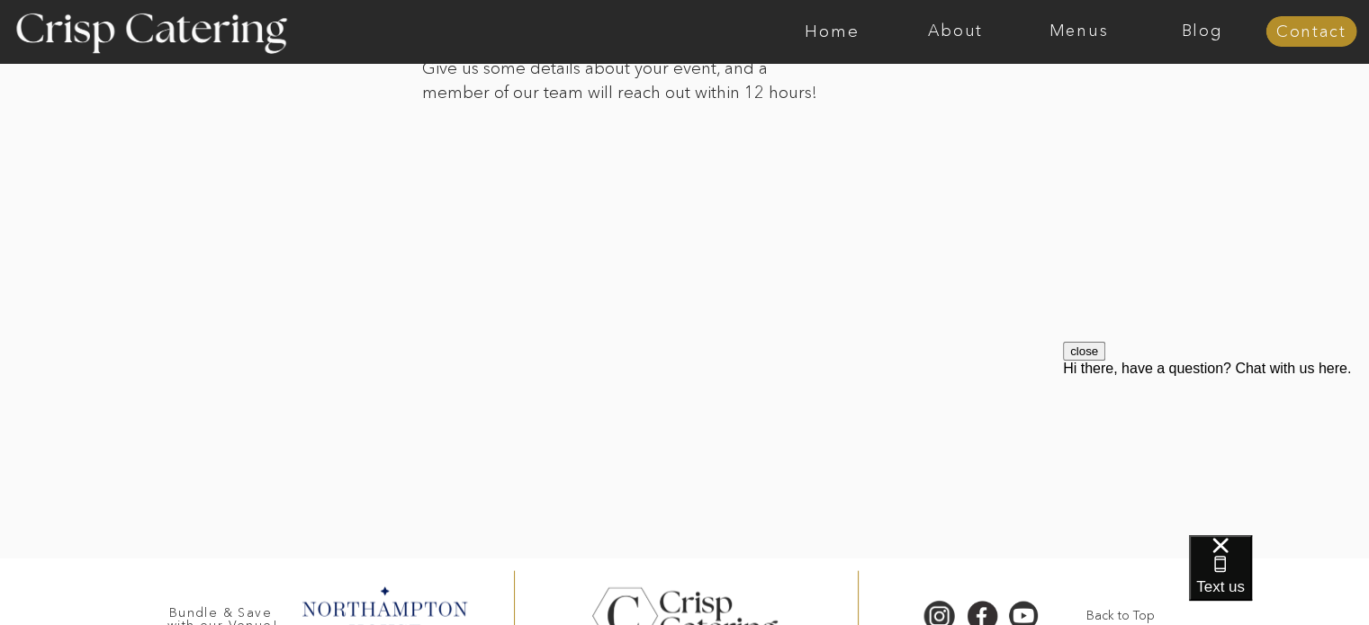
scroll to position [3732, 0]
click at [287, 278] on div at bounding box center [684, 254] width 1253 height 614
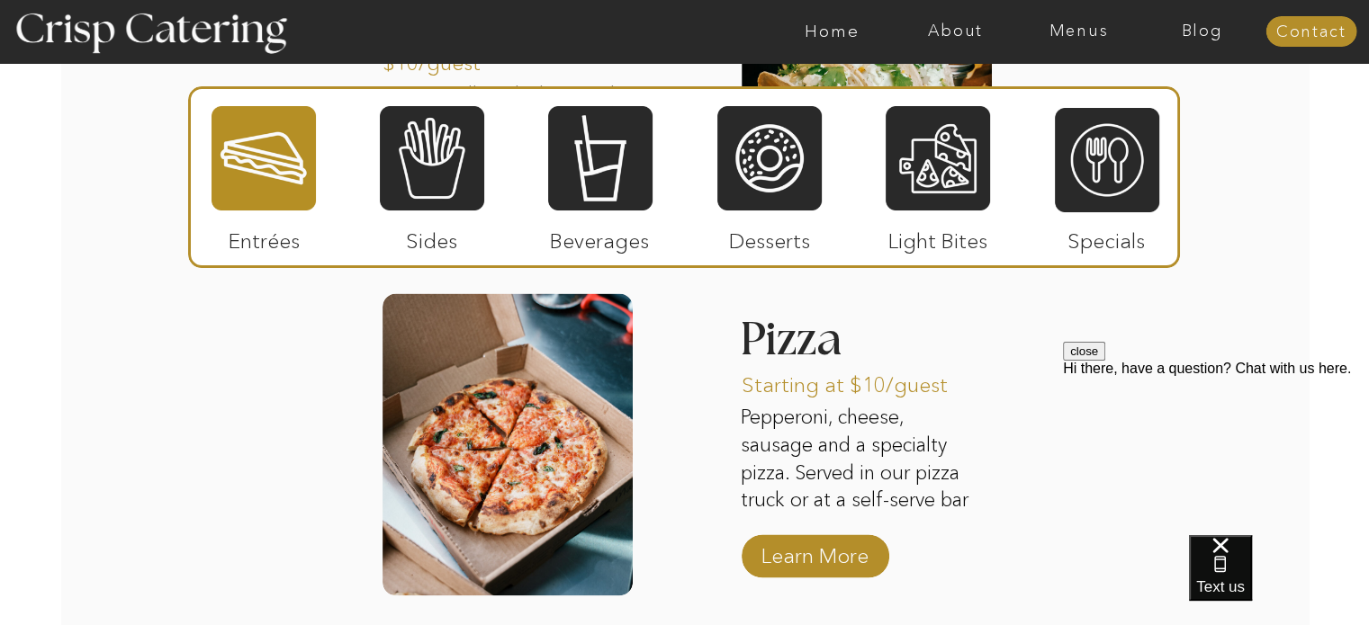
scroll to position [2427, 0]
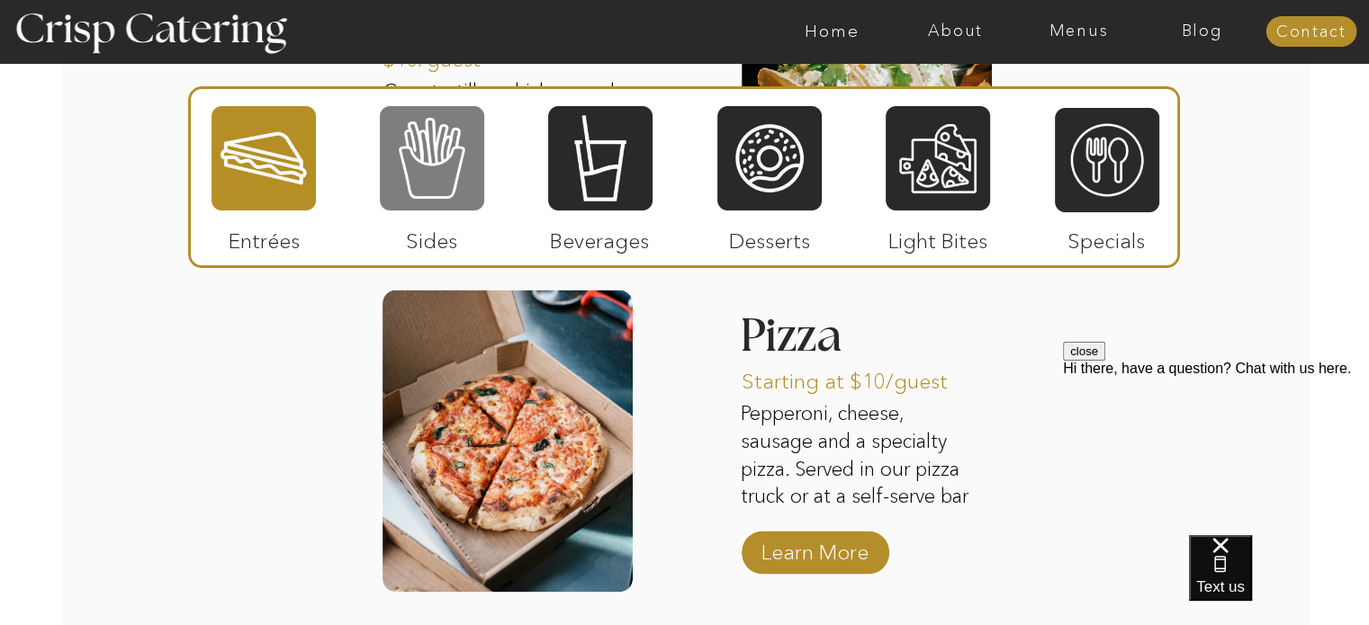
click at [449, 167] on div at bounding box center [432, 158] width 104 height 108
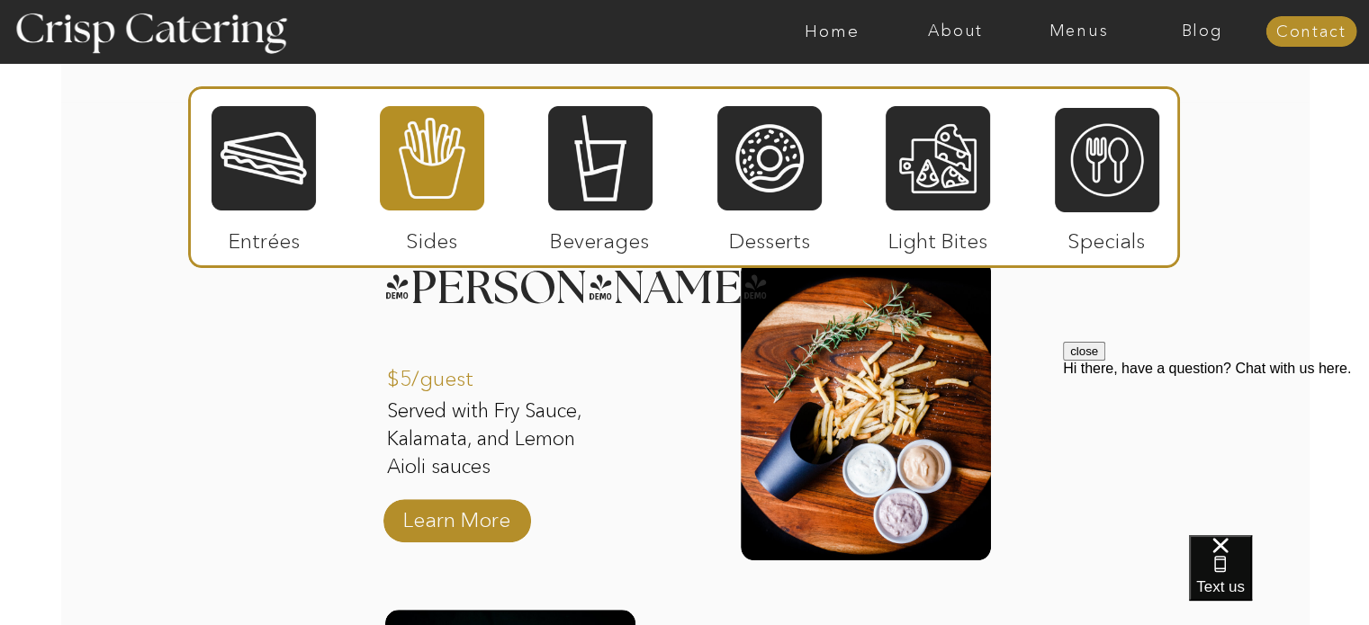
scroll to position [1785, 0]
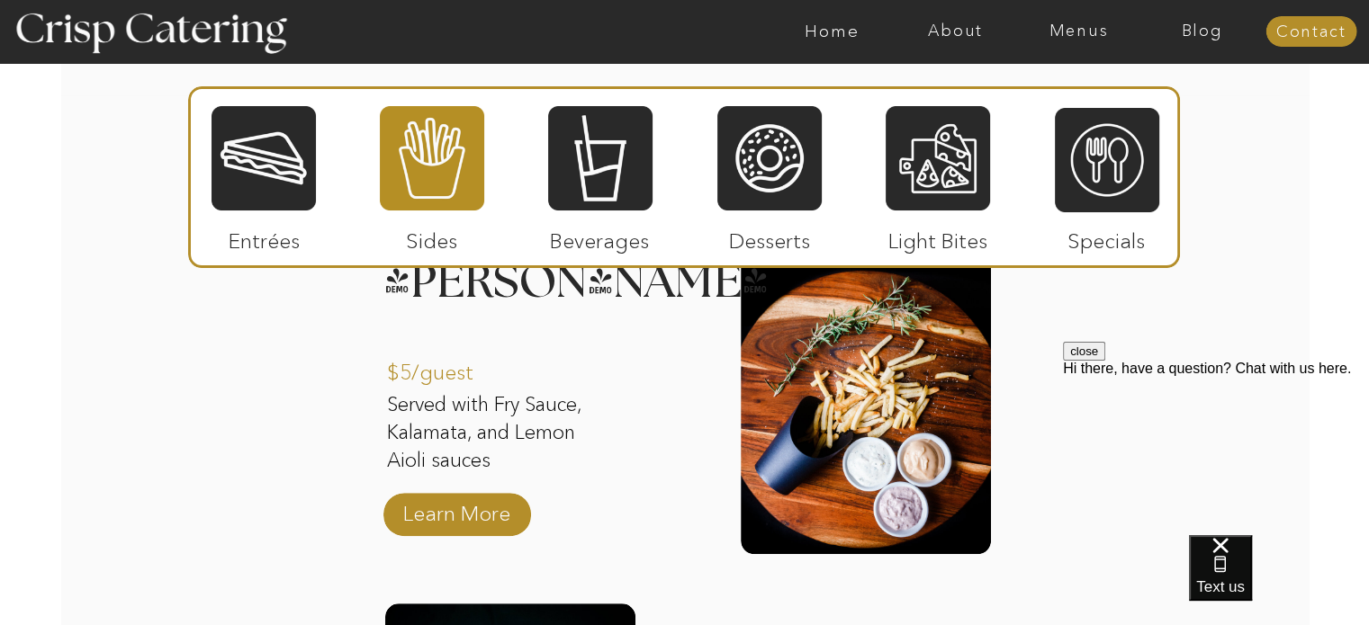
click at [707, 404] on div "About Home Menus Contact Blog About Crisp Crisp Cares Reviews faq About Home Me…" at bounding box center [684, 456] width 1369 height 4483
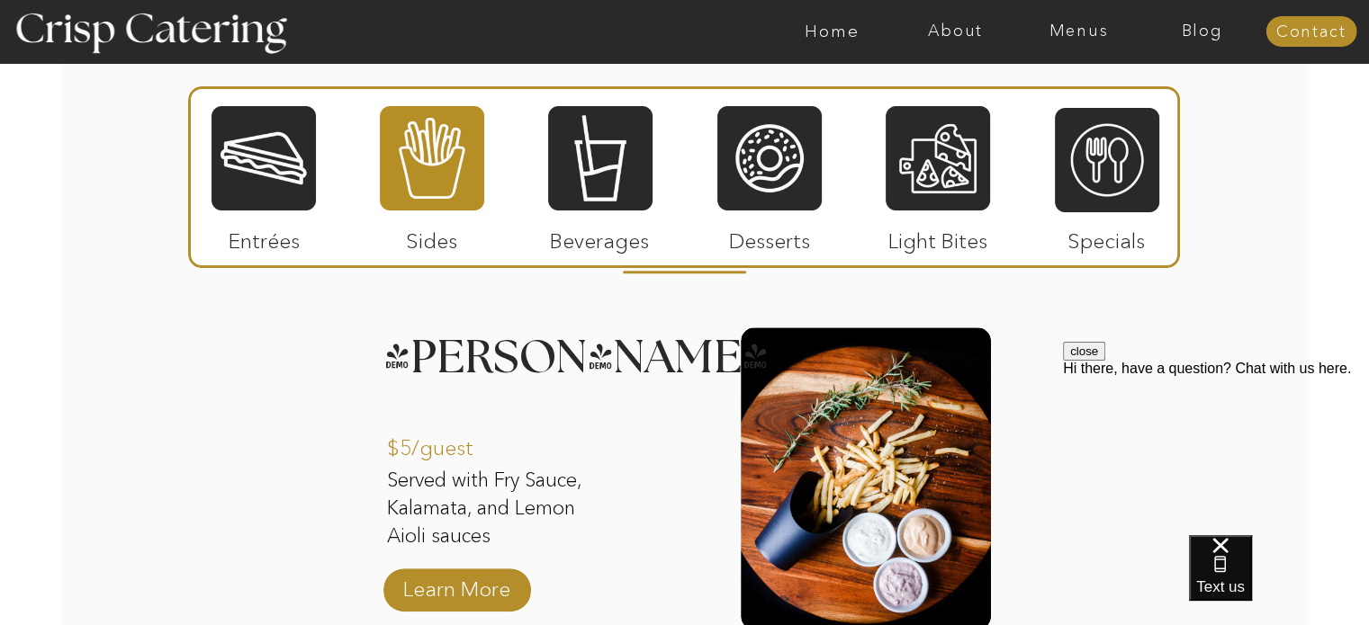
scroll to position [1710, 0]
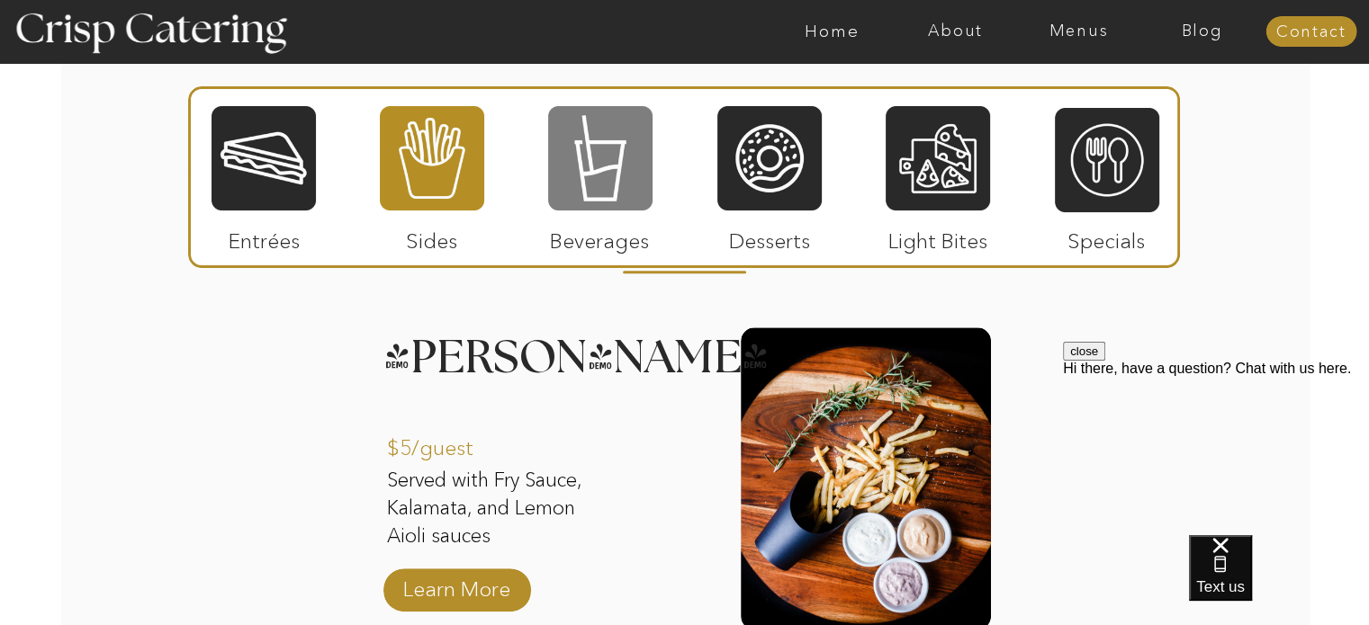
click at [588, 157] on div at bounding box center [600, 158] width 104 height 108
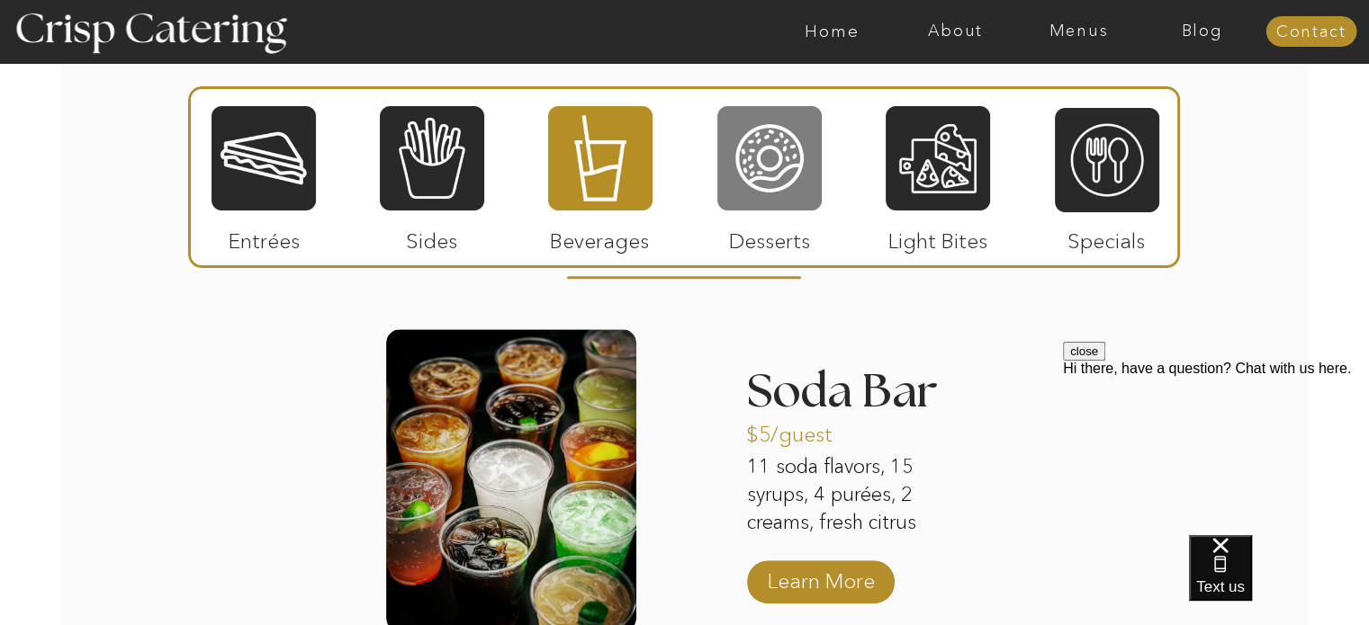
click at [755, 163] on div at bounding box center [769, 158] width 104 height 108
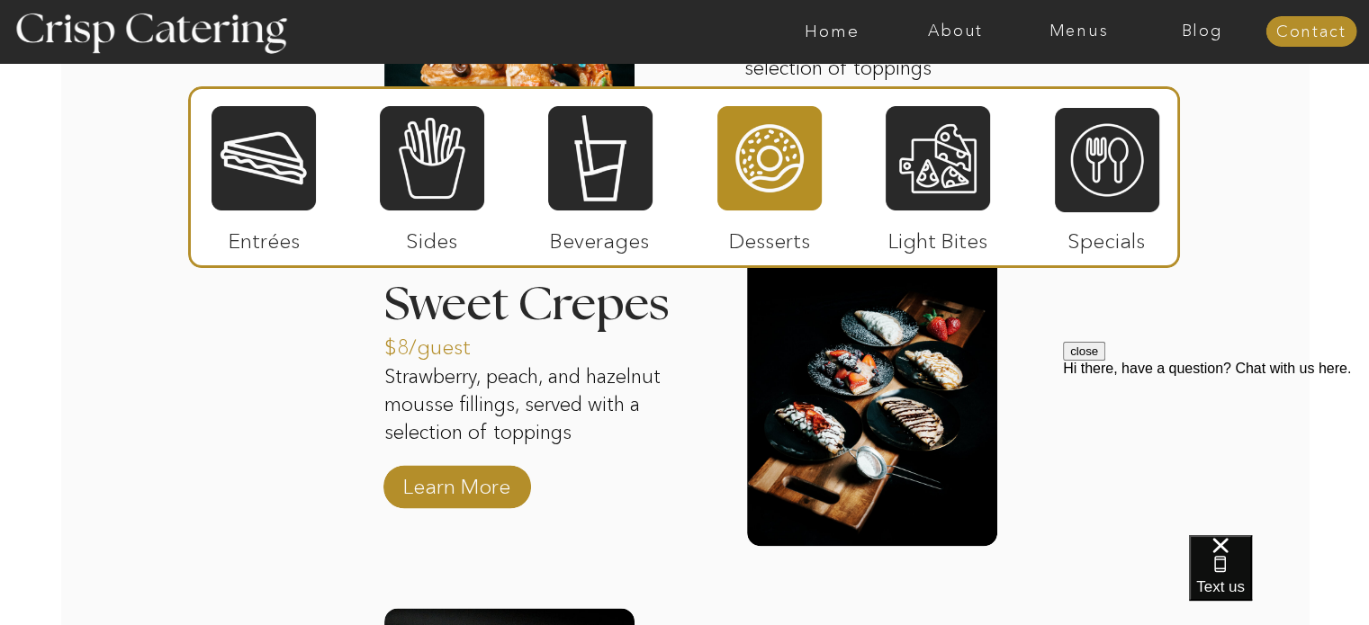
scroll to position [2161, 0]
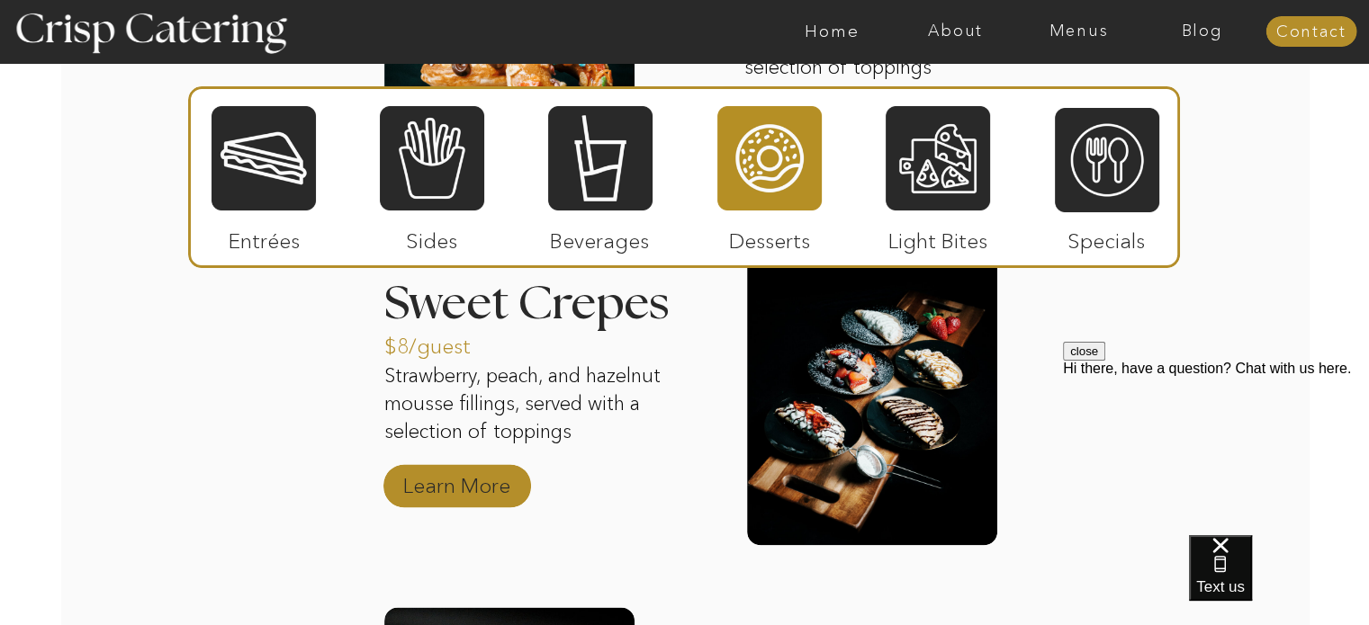
click at [465, 492] on p "Learn More" at bounding box center [457, 481] width 120 height 52
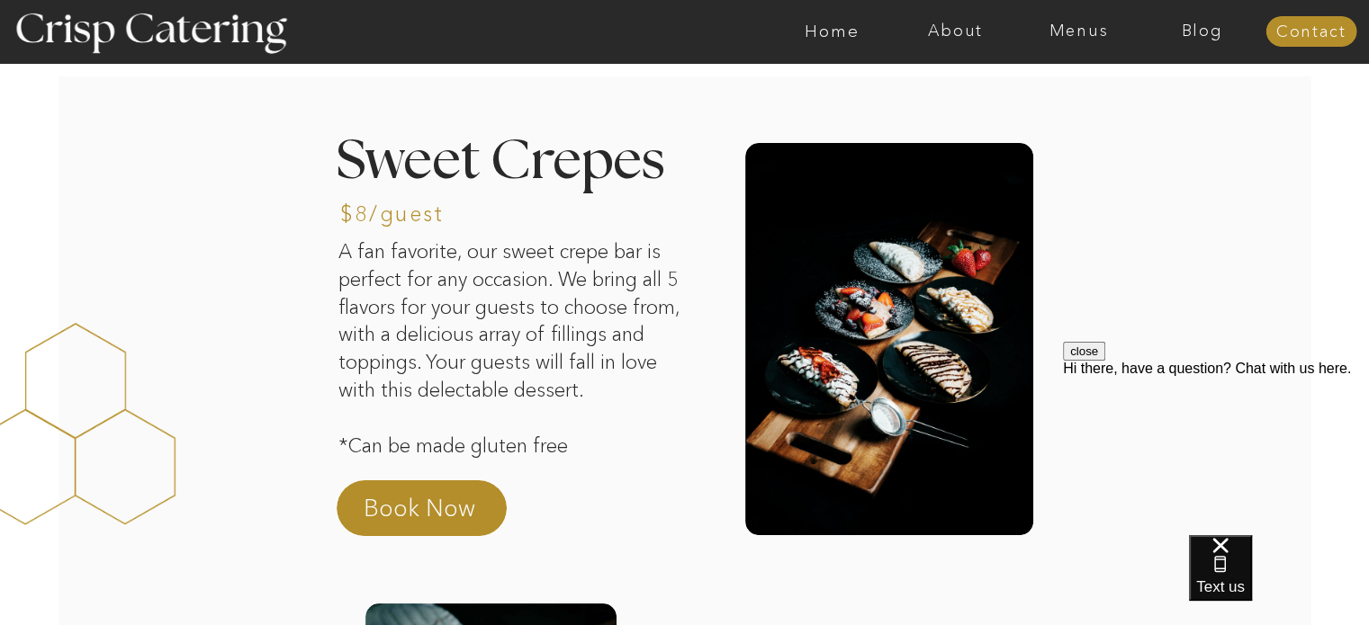
click at [461, 419] on p "A fan favorite, our sweet crepe bar is perfect for any occasion. We bring all 5…" at bounding box center [515, 352] width 354 height 229
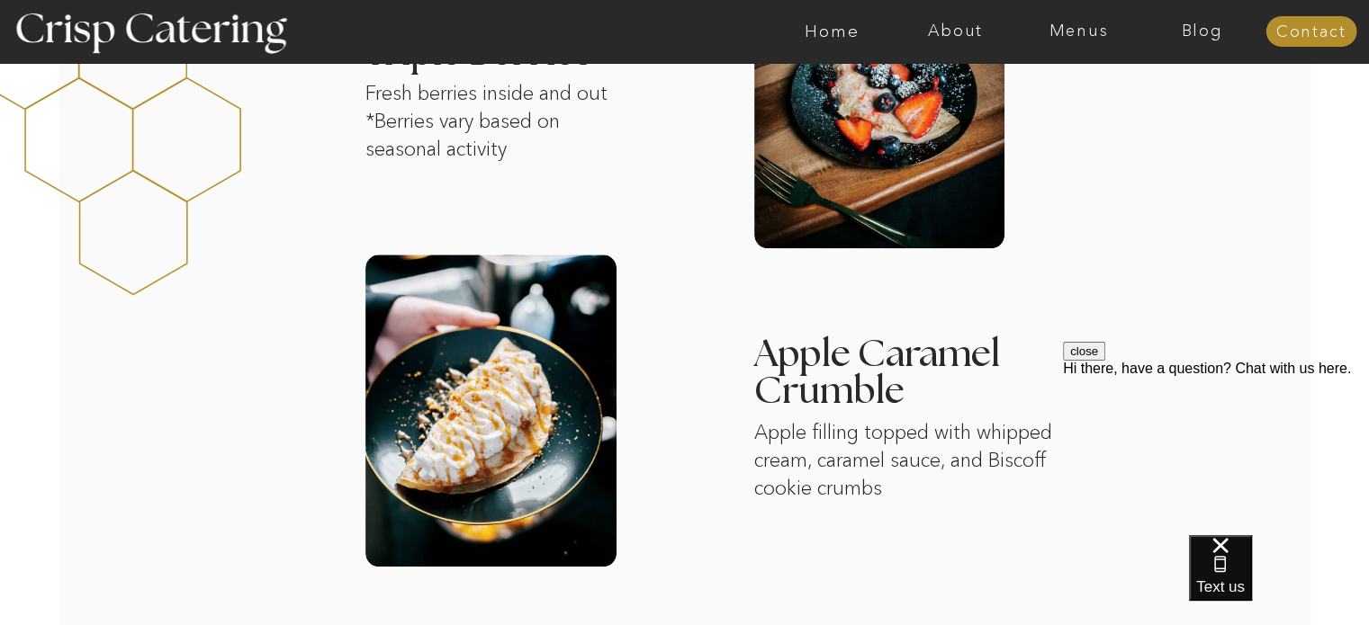
scroll to position [1603, 0]
